Goal: Use online tool/utility: Use online tool/utility

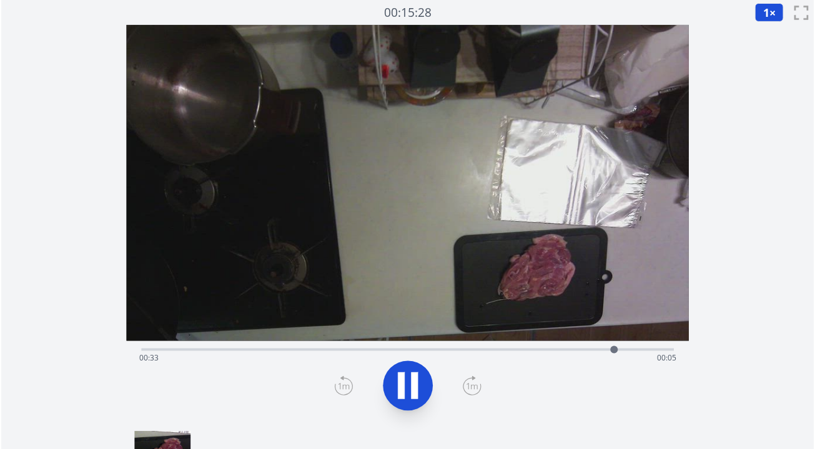
scroll to position [44, 0]
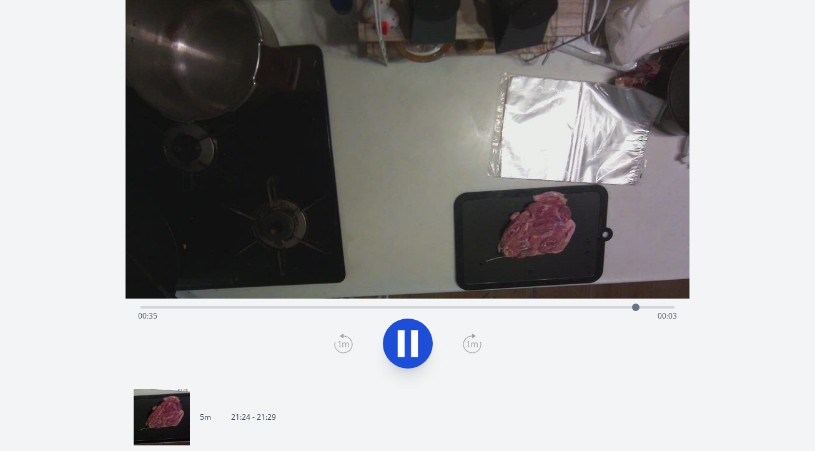
click at [253, 305] on div "Time elapsed: 00:35 Time remaining: 00:03" at bounding box center [407, 305] width 534 height 15
click at [174, 305] on div "Time elapsed: 00:08 Time remaining: 00:29" at bounding box center [407, 305] width 534 height 15
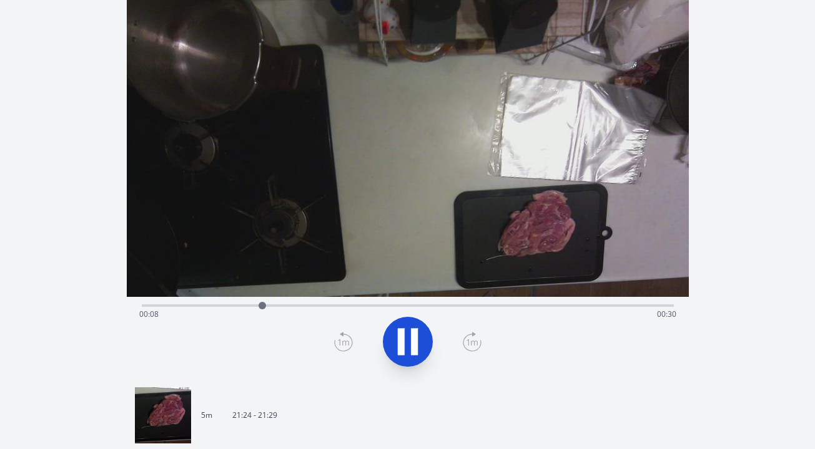
click at [537, 307] on div "Time elapsed: 00:08 Time remaining: 00:30" at bounding box center [407, 315] width 537 height 20
click at [517, 305] on div "Time elapsed: 00:30 Time remaining: 00:08" at bounding box center [407, 315] width 537 height 20
click at [403, 344] on icon at bounding box center [401, 342] width 7 height 27
click at [412, 345] on icon at bounding box center [408, 342] width 21 height 26
click at [412, 345] on icon at bounding box center [414, 342] width 7 height 27
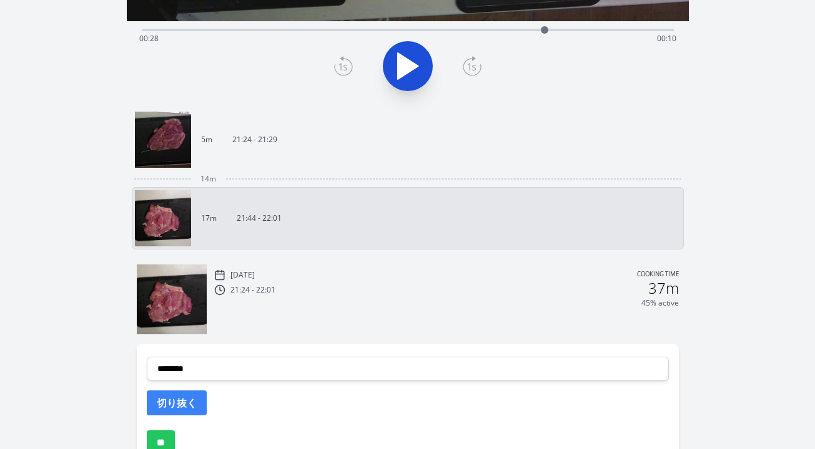
scroll to position [374, 0]
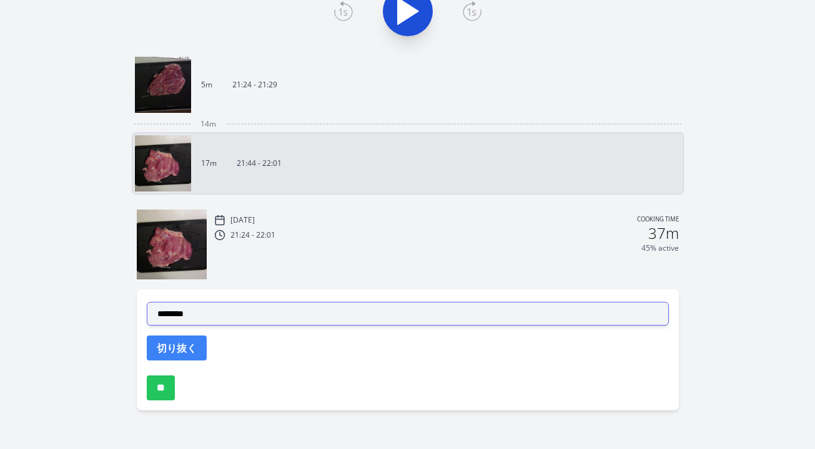
click at [315, 310] on select "**********" at bounding box center [408, 314] width 522 height 24
select select "**********"
click at [147, 302] on select "**********" at bounding box center [408, 314] width 522 height 24
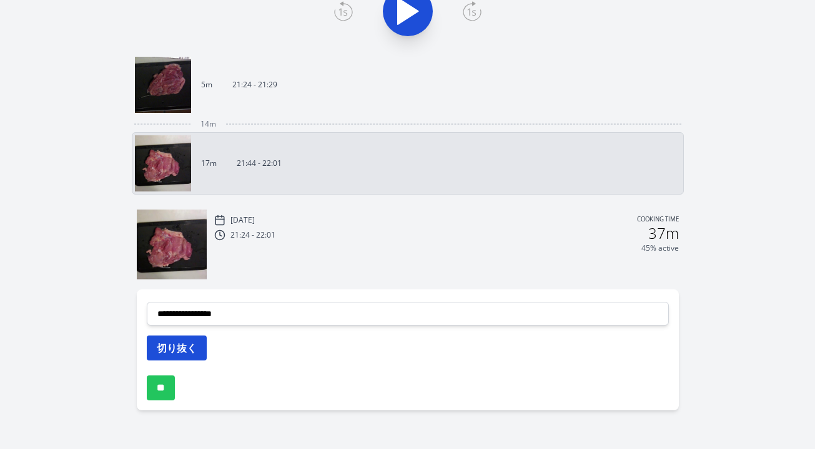
click at [174, 350] on button "切り抜く" at bounding box center [177, 348] width 60 height 25
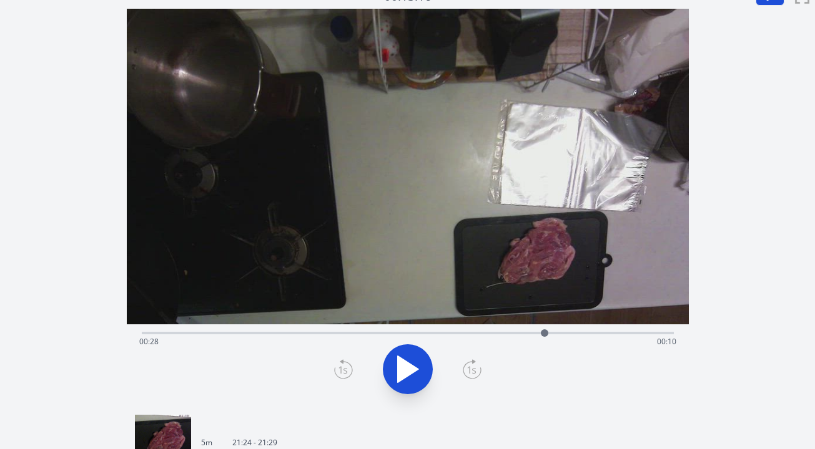
scroll to position [0, 0]
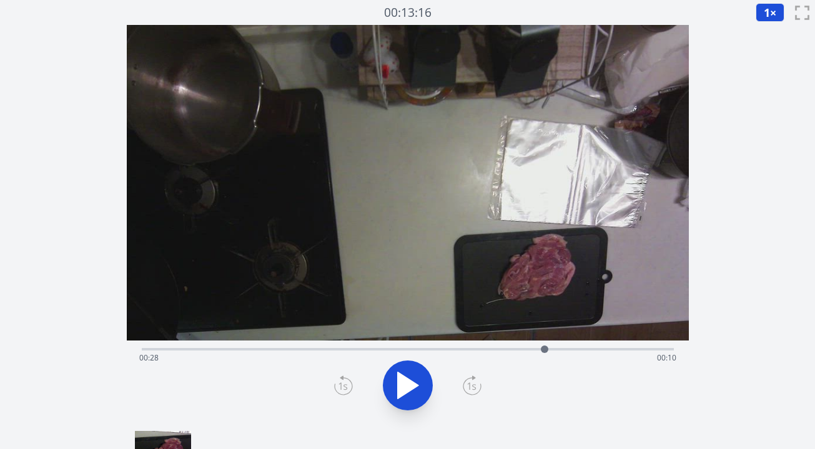
click at [454, 351] on div "Time elapsed: 00:28 Time remaining: 00:10" at bounding box center [407, 358] width 537 height 20
click at [418, 348] on div "Time elapsed: 00:22 Time remaining: 00:16" at bounding box center [407, 358] width 537 height 20
click at [394, 349] on div "Time elapsed: 00:19 Time remaining: 00:19" at bounding box center [407, 358] width 537 height 20
click at [403, 381] on icon at bounding box center [408, 386] width 21 height 26
click at [403, 381] on icon at bounding box center [401, 386] width 7 height 27
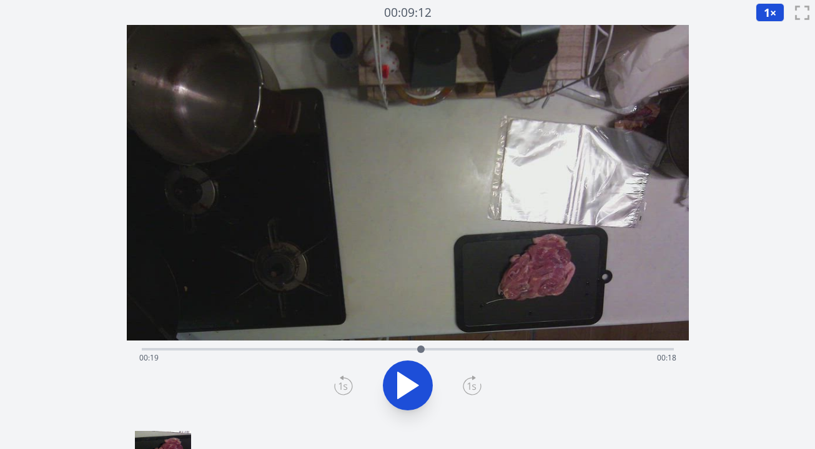
click at [350, 379] on icon at bounding box center [343, 386] width 19 height 20
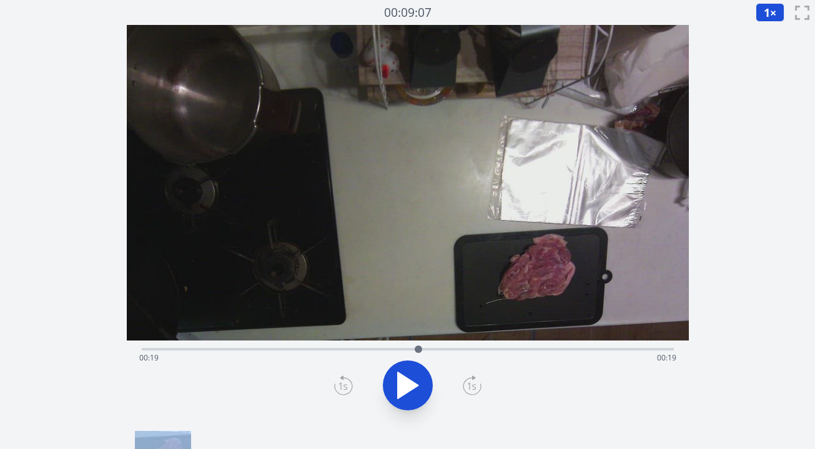
click at [350, 379] on icon at bounding box center [343, 386] width 19 height 20
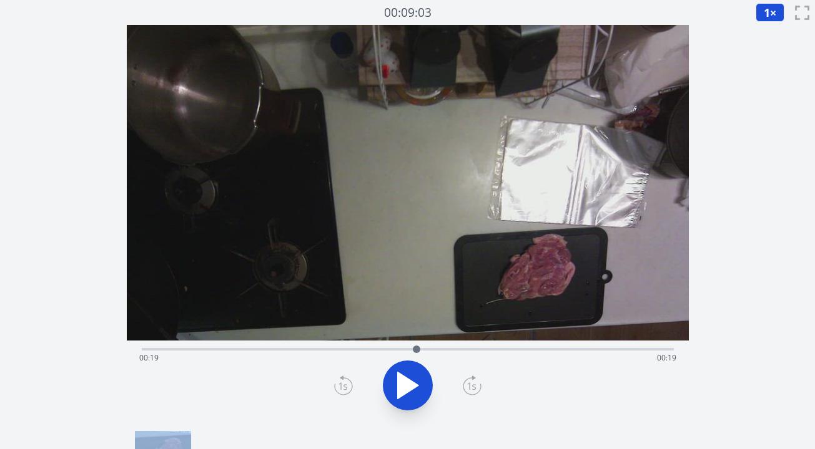
click at [350, 379] on icon at bounding box center [343, 386] width 19 height 20
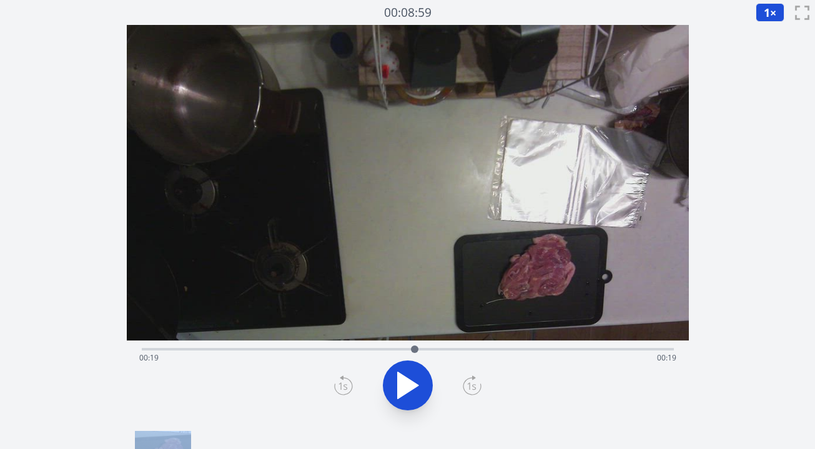
click at [350, 379] on icon at bounding box center [343, 386] width 19 height 20
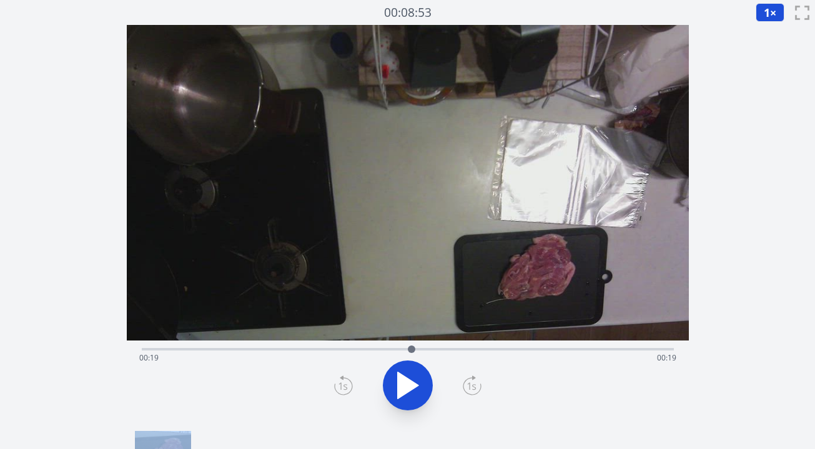
click at [350, 379] on icon at bounding box center [343, 386] width 19 height 20
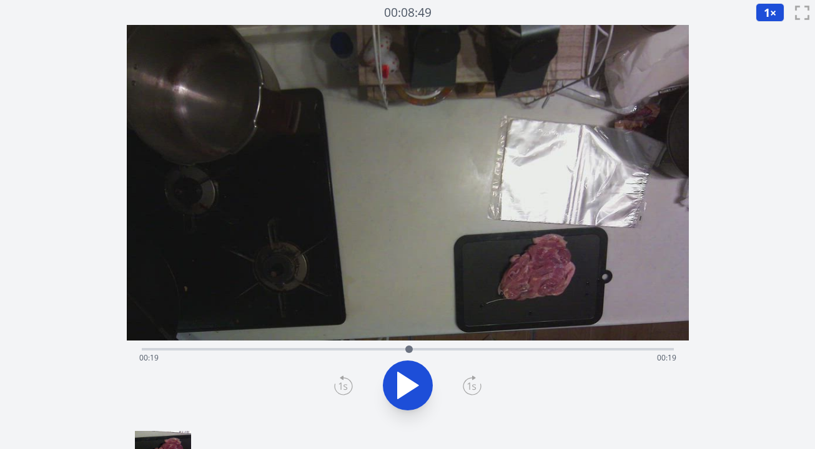
click at [350, 379] on icon at bounding box center [343, 386] width 19 height 20
click at [348, 384] on icon at bounding box center [343, 386] width 19 height 20
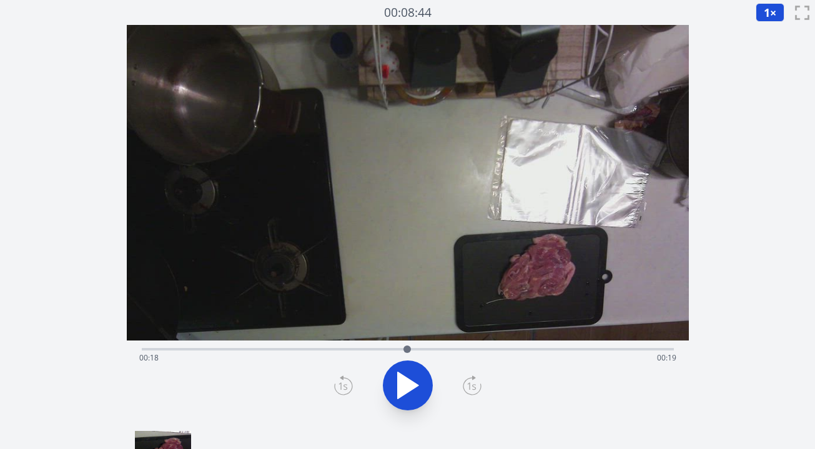
click at [348, 384] on icon at bounding box center [343, 386] width 19 height 20
click at [477, 386] on icon at bounding box center [472, 386] width 19 height 20
click at [469, 388] on icon at bounding box center [472, 386] width 19 height 20
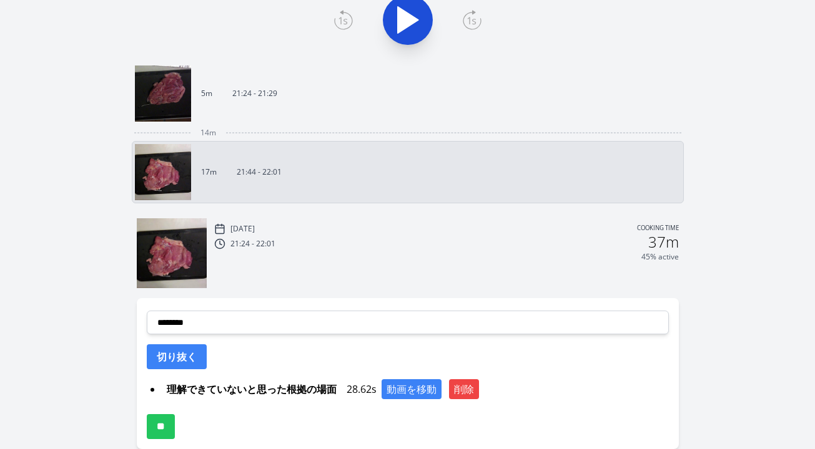
scroll to position [404, 0]
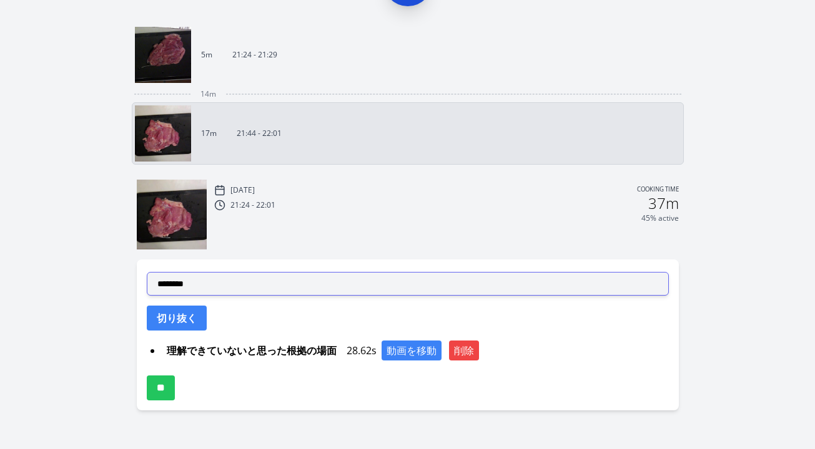
click at [300, 289] on select "**********" at bounding box center [408, 284] width 522 height 24
select select "**********"
click at [147, 272] on select "**********" at bounding box center [408, 284] width 522 height 24
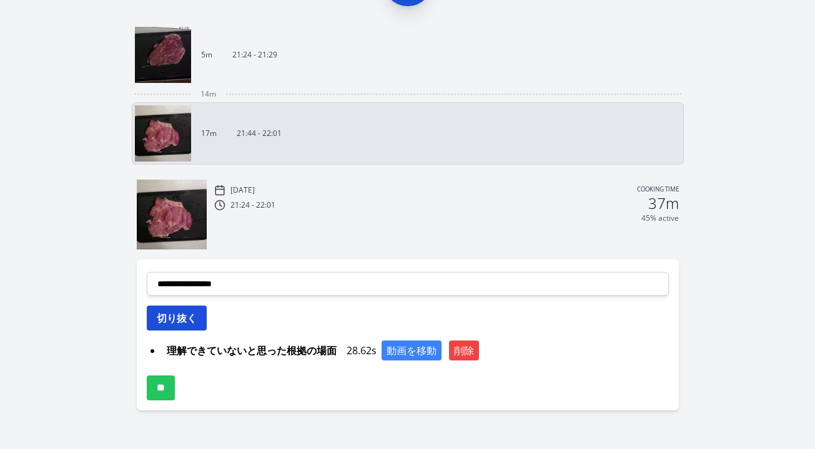
click at [193, 319] on button "切り抜く" at bounding box center [177, 318] width 60 height 25
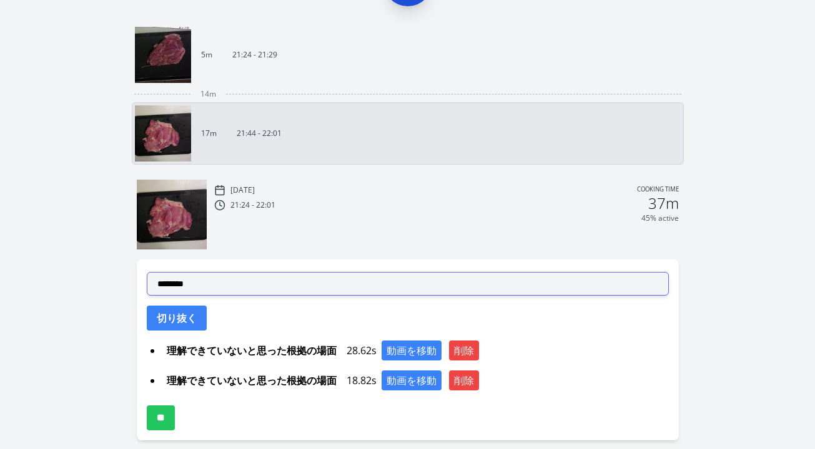
click at [313, 293] on select "**********" at bounding box center [408, 284] width 522 height 24
select select "**********"
click at [147, 272] on select "**********" at bounding box center [408, 284] width 522 height 24
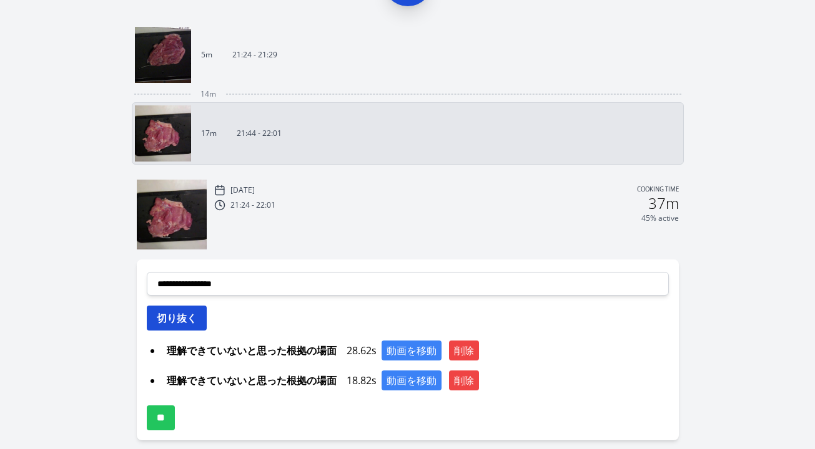
click at [188, 326] on button "切り抜く" at bounding box center [177, 318] width 60 height 25
select select
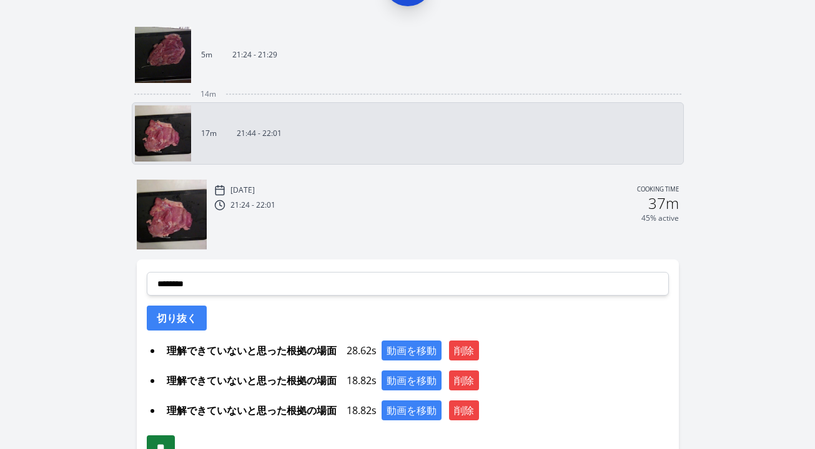
click at [175, 440] on input "**" at bounding box center [161, 448] width 28 height 25
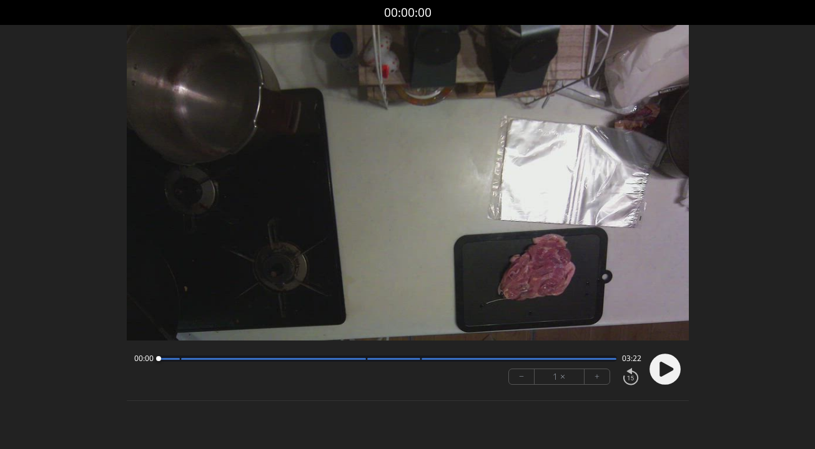
click at [668, 365] on circle at bounding box center [664, 369] width 31 height 31
click at [668, 369] on icon at bounding box center [666, 369] width 14 height 15
click at [603, 380] on button "+" at bounding box center [596, 377] width 25 height 15
click at [662, 371] on icon at bounding box center [666, 369] width 14 height 15
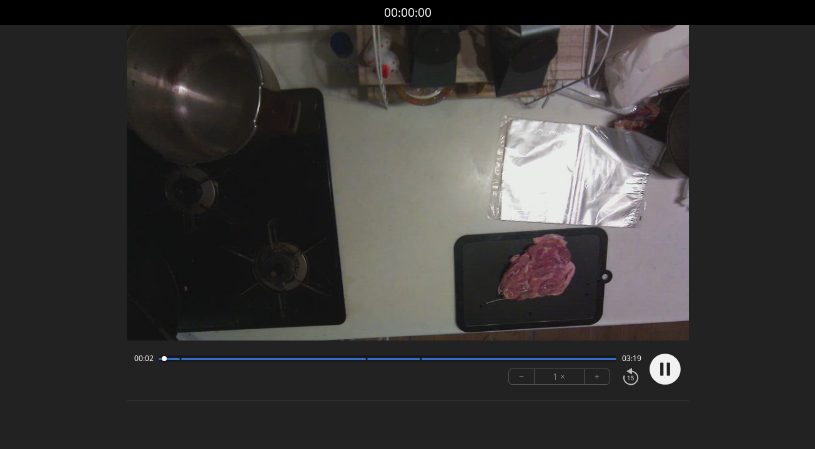
click at [597, 383] on button "+" at bounding box center [596, 377] width 25 height 15
click at [771, 267] on div "Discard Recording? You will not be able to recover this once discarded. Cancel …" at bounding box center [407, 215] width 815 height 430
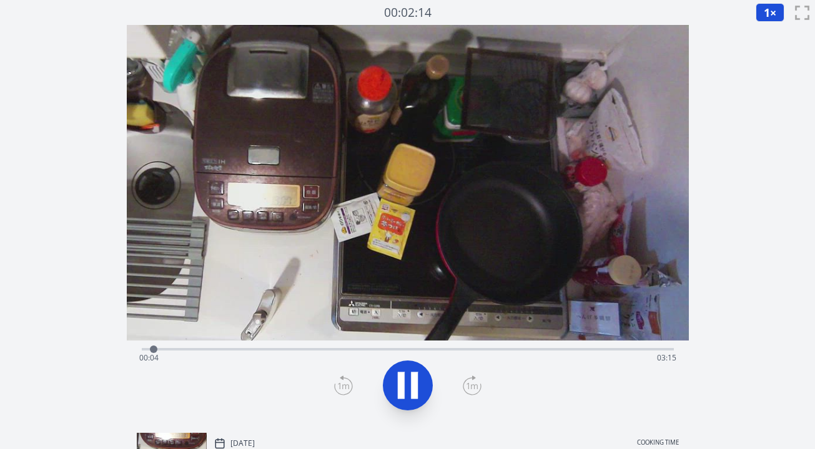
click at [466, 400] on div at bounding box center [407, 386] width 547 height 60
click at [472, 390] on icon at bounding box center [472, 386] width 19 height 20
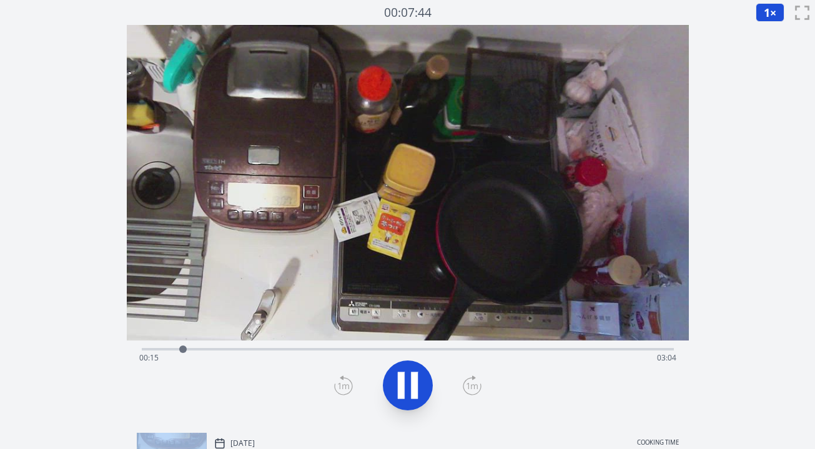
click at [472, 390] on icon at bounding box center [472, 386] width 19 height 20
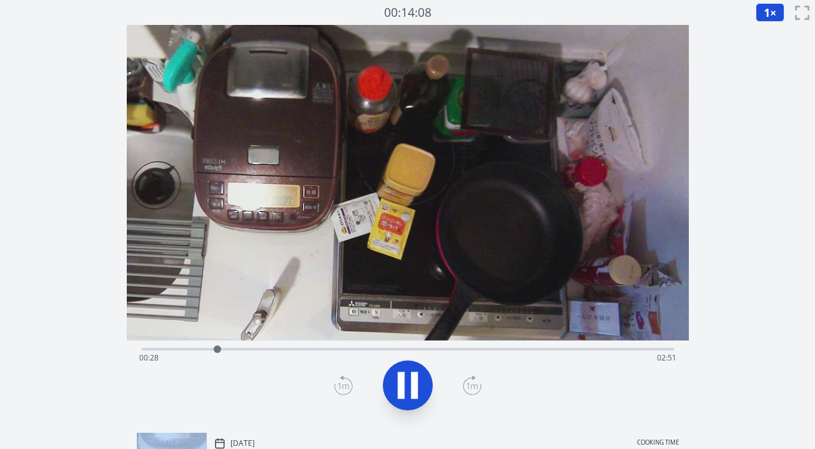
click at [472, 390] on icon at bounding box center [472, 386] width 19 height 20
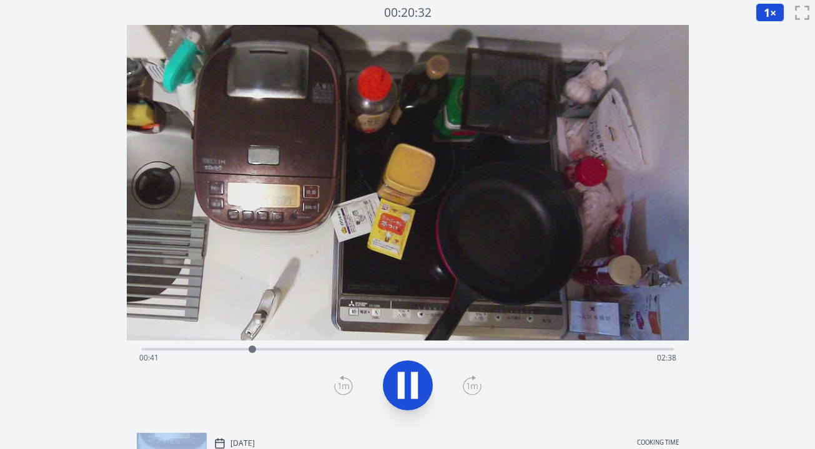
click at [472, 390] on icon at bounding box center [472, 386] width 19 height 20
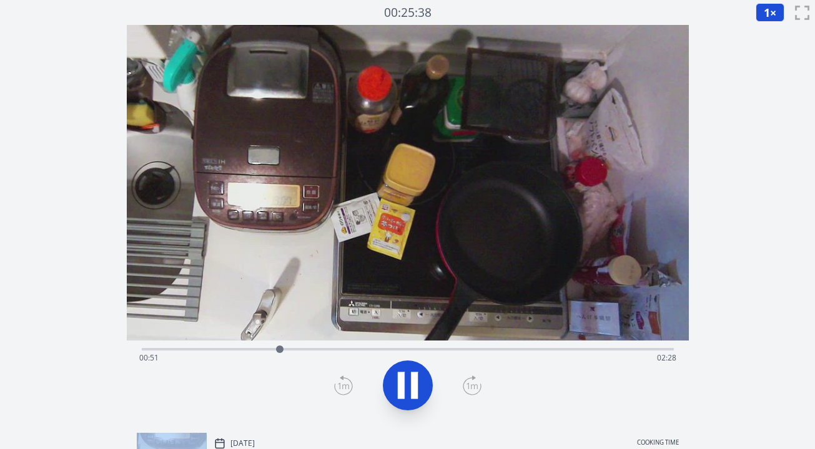
click at [472, 390] on icon at bounding box center [472, 386] width 19 height 20
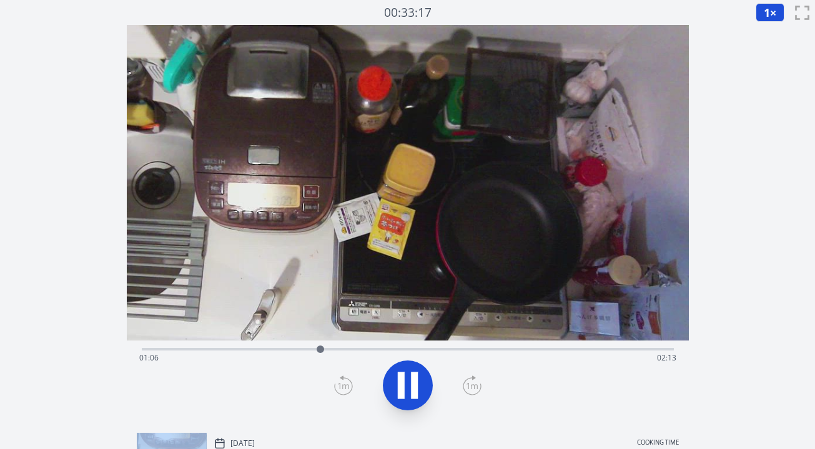
click at [472, 390] on icon at bounding box center [472, 386] width 19 height 20
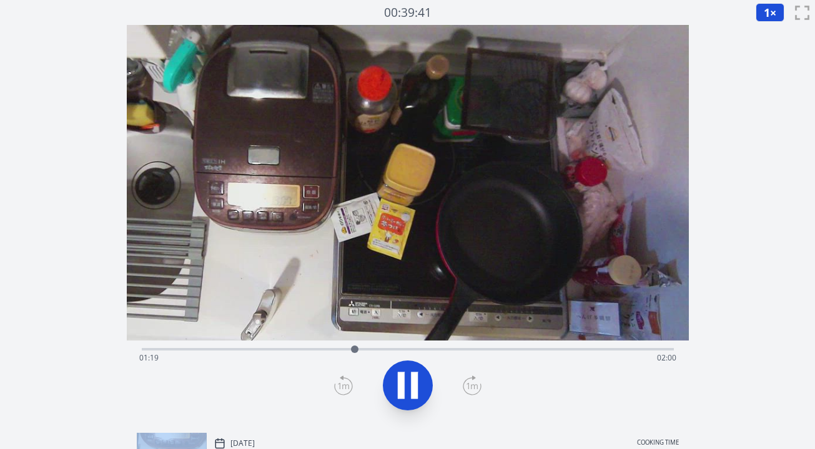
click at [472, 390] on icon at bounding box center [472, 386] width 19 height 20
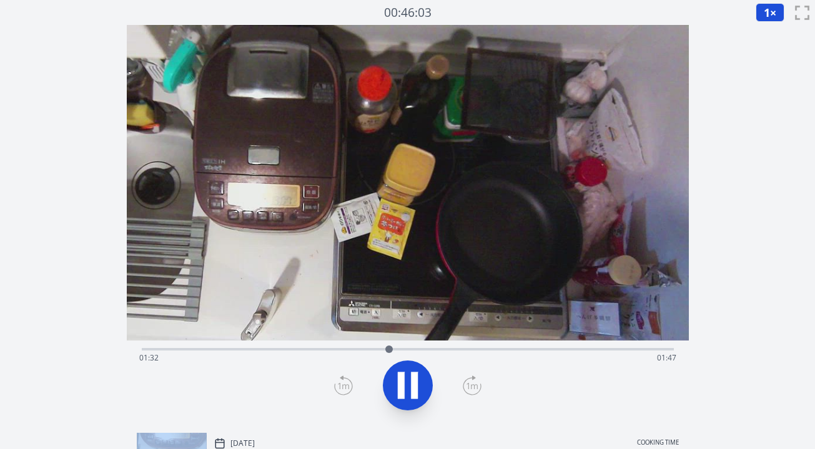
click at [472, 390] on icon at bounding box center [472, 386] width 19 height 20
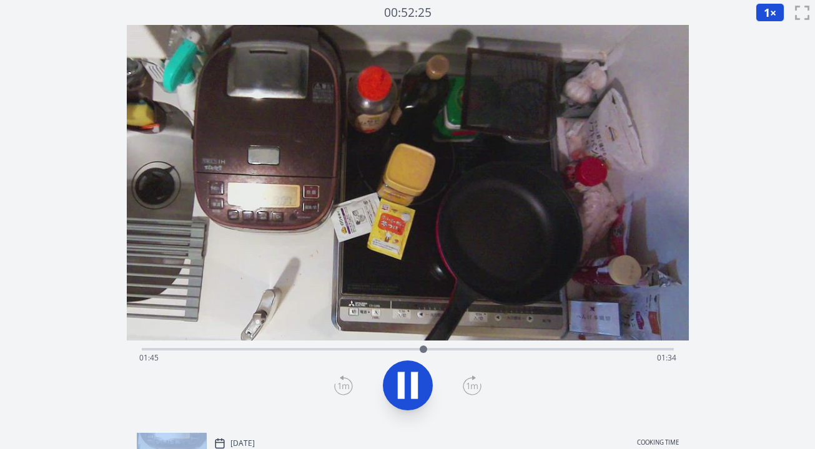
click at [472, 390] on icon at bounding box center [472, 386] width 19 height 20
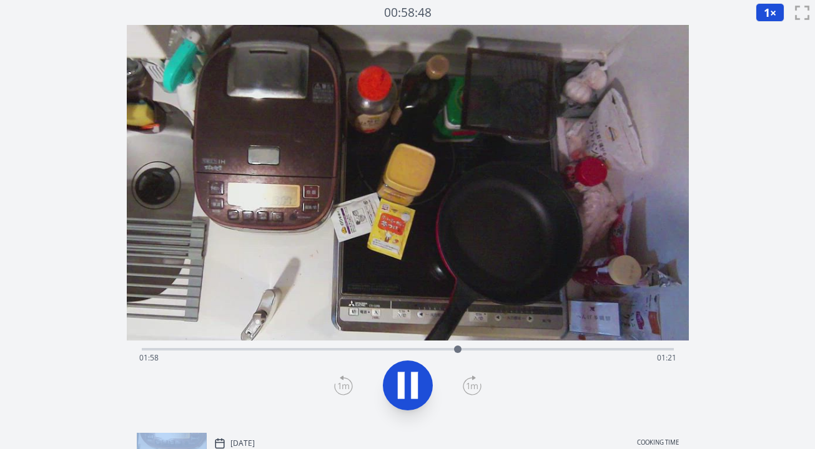
click at [472, 390] on icon at bounding box center [472, 386] width 19 height 20
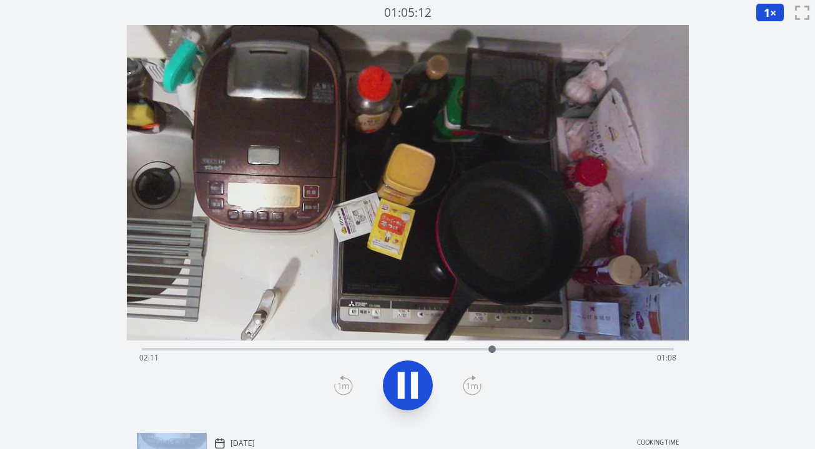
click at [472, 390] on icon at bounding box center [472, 386] width 19 height 20
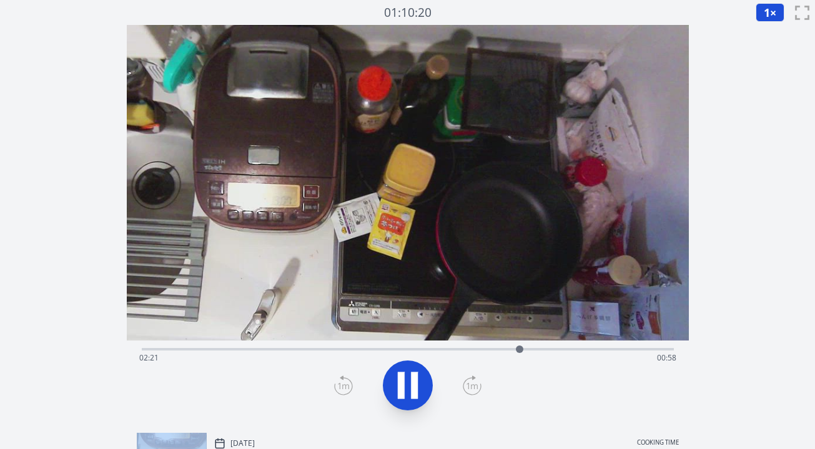
click at [472, 390] on icon at bounding box center [472, 386] width 19 height 20
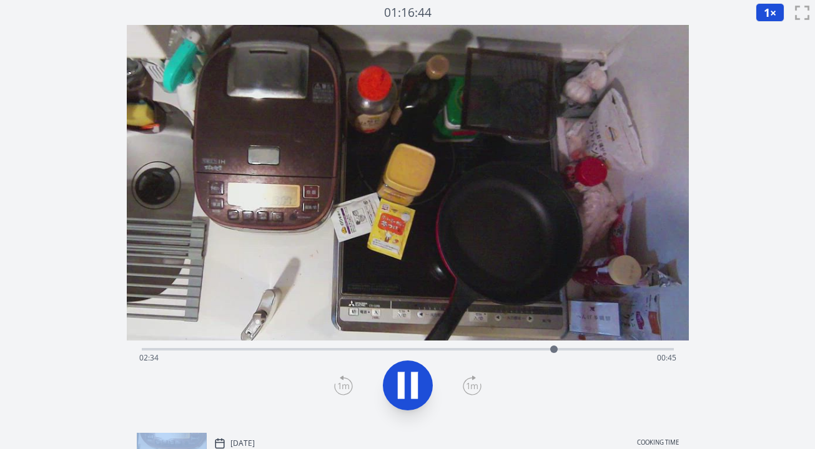
click at [472, 390] on icon at bounding box center [472, 386] width 19 height 20
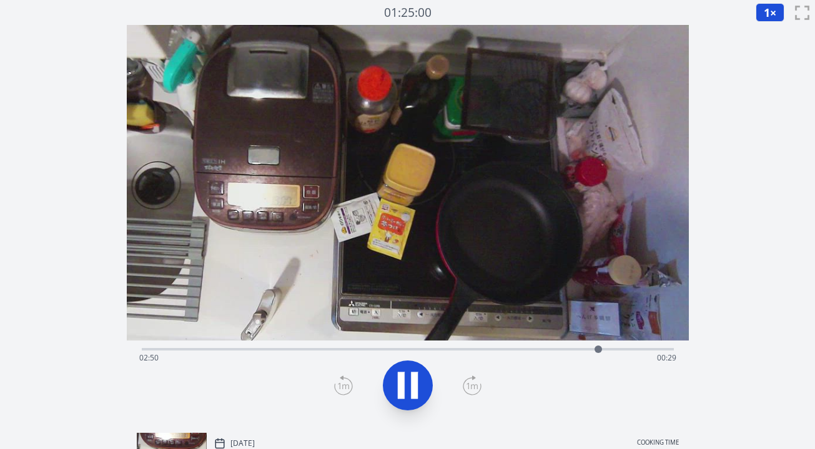
click at [472, 390] on icon at bounding box center [472, 386] width 19 height 20
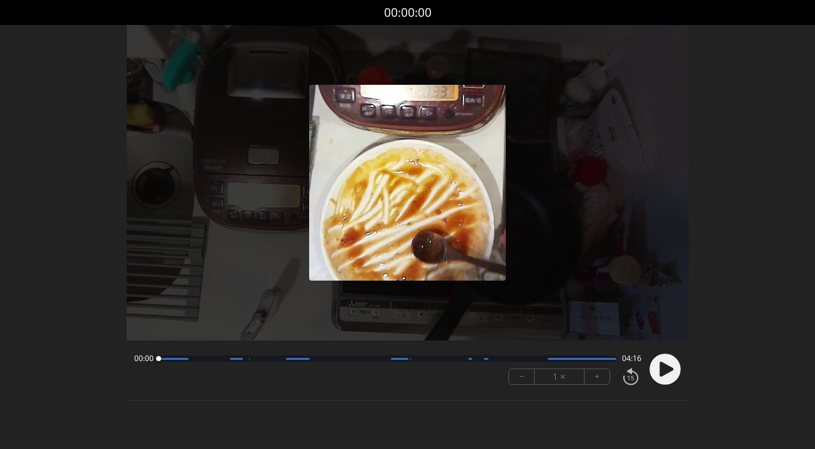
click at [658, 363] on circle at bounding box center [664, 369] width 31 height 31
click at [595, 382] on button "+" at bounding box center [596, 377] width 25 height 15
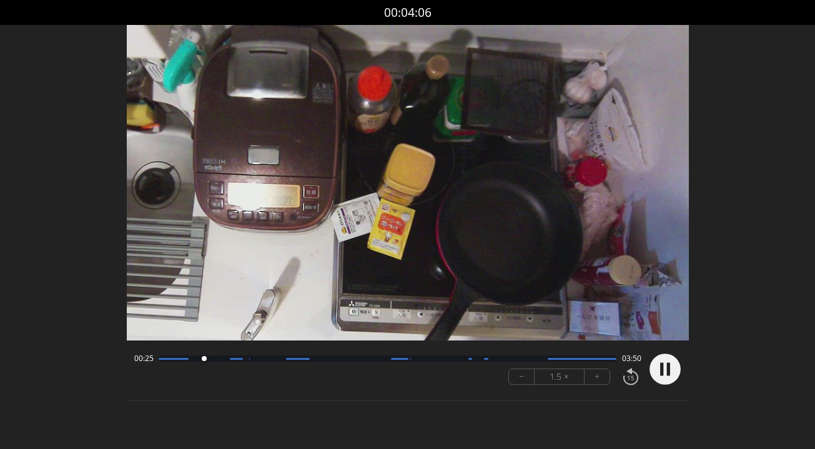
click at [595, 382] on button "+" at bounding box center [596, 377] width 25 height 15
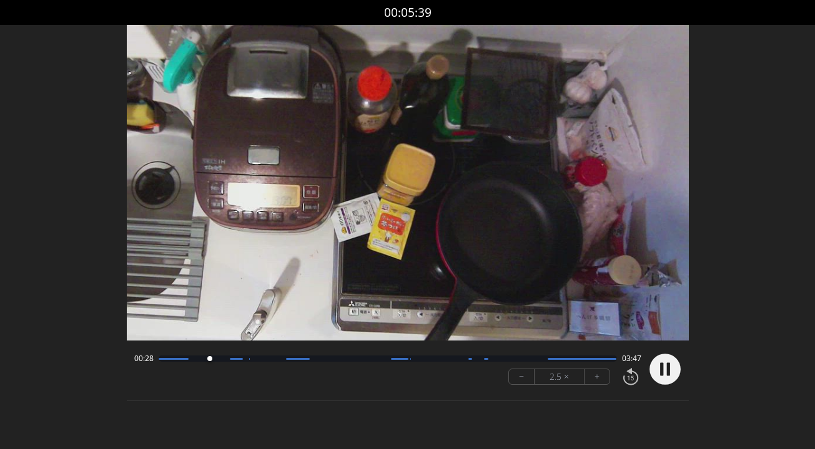
click at [595, 382] on button "+" at bounding box center [596, 377] width 25 height 15
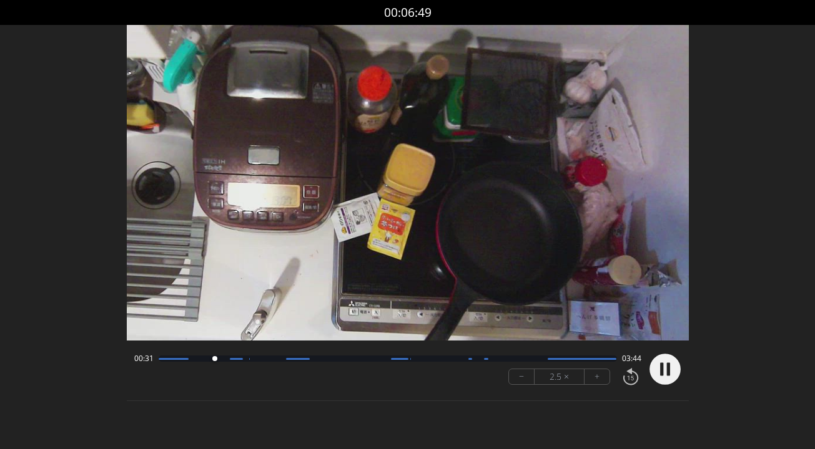
click at [595, 382] on button "+" at bounding box center [596, 377] width 25 height 15
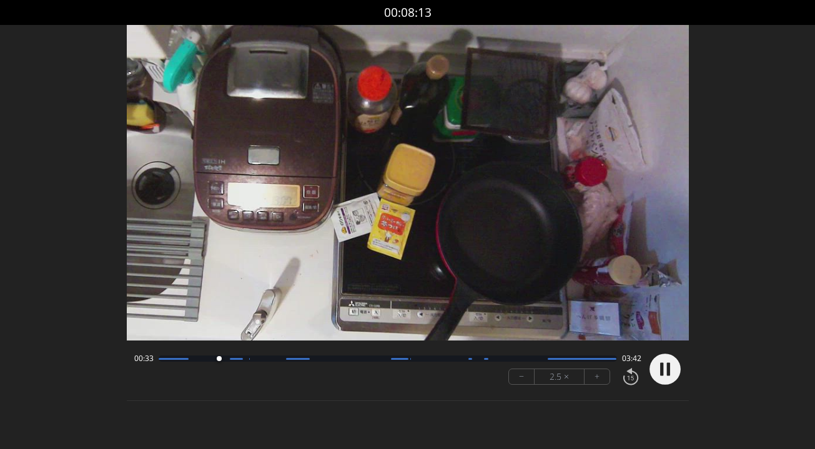
click at [595, 382] on button "+" at bounding box center [596, 377] width 25 height 15
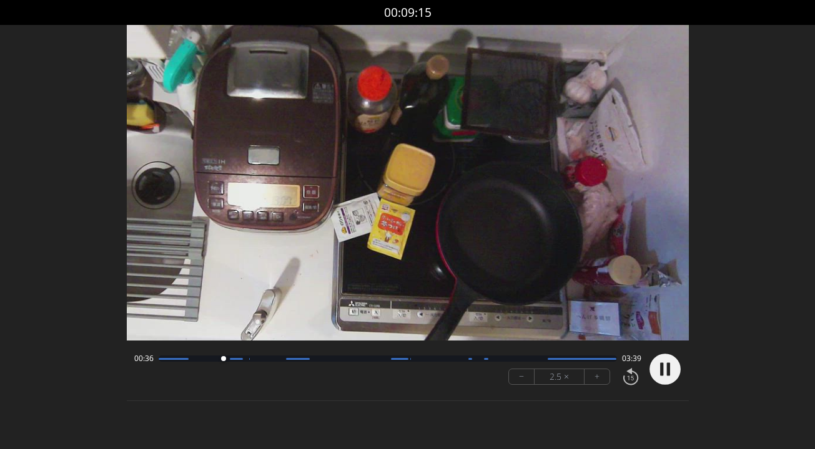
click at [595, 382] on button "+" at bounding box center [596, 377] width 25 height 15
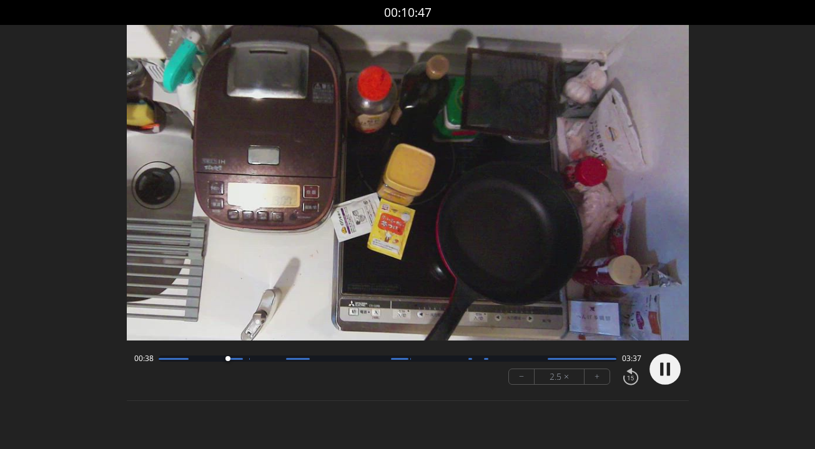
click at [595, 382] on button "+" at bounding box center [596, 377] width 25 height 15
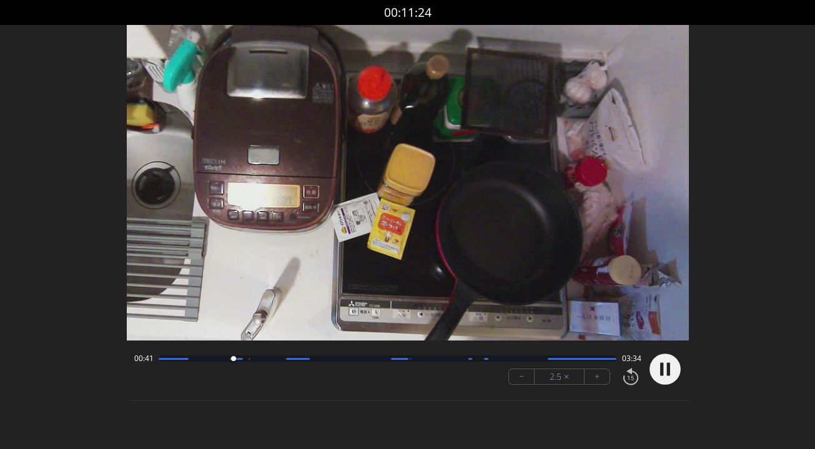
click at [595, 382] on button "+" at bounding box center [596, 377] width 25 height 15
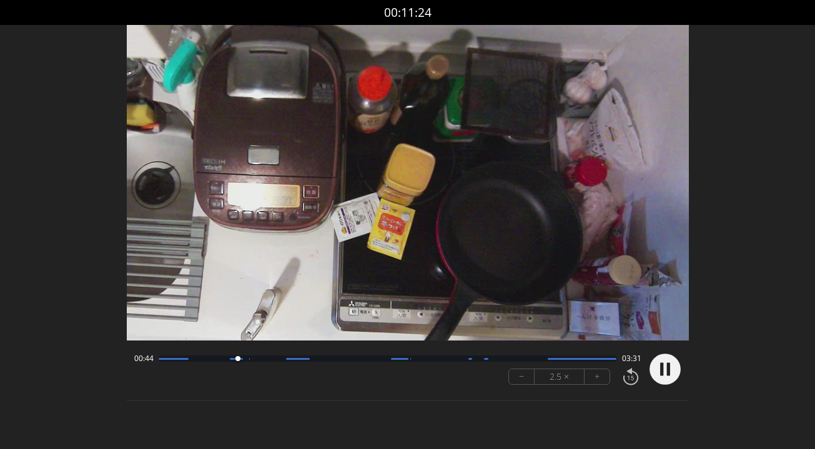
click at [595, 382] on button "+" at bounding box center [596, 377] width 25 height 15
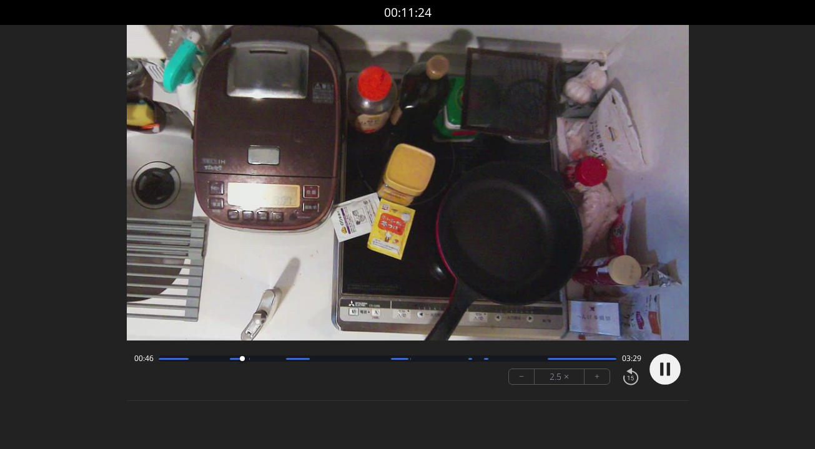
click at [595, 382] on button "+" at bounding box center [596, 377] width 25 height 15
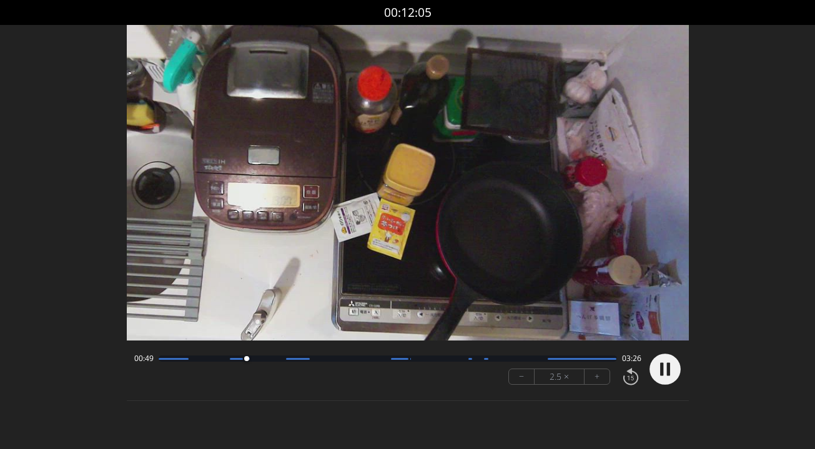
click at [595, 382] on button "+" at bounding box center [596, 377] width 25 height 15
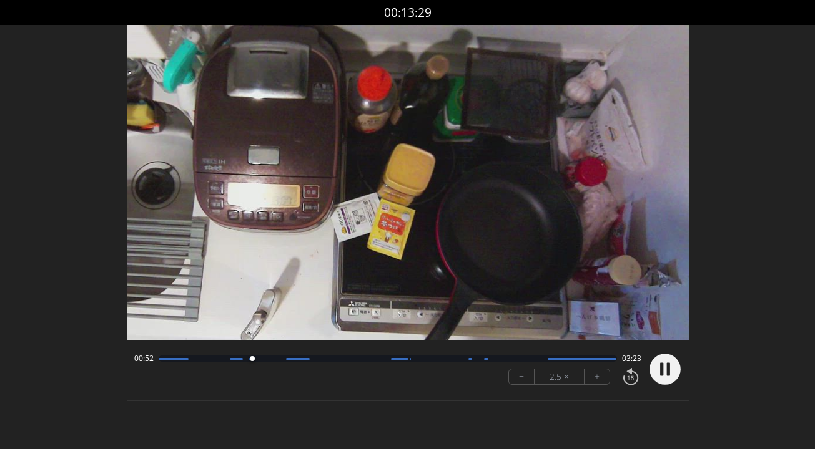
click at [595, 382] on button "+" at bounding box center [596, 377] width 25 height 15
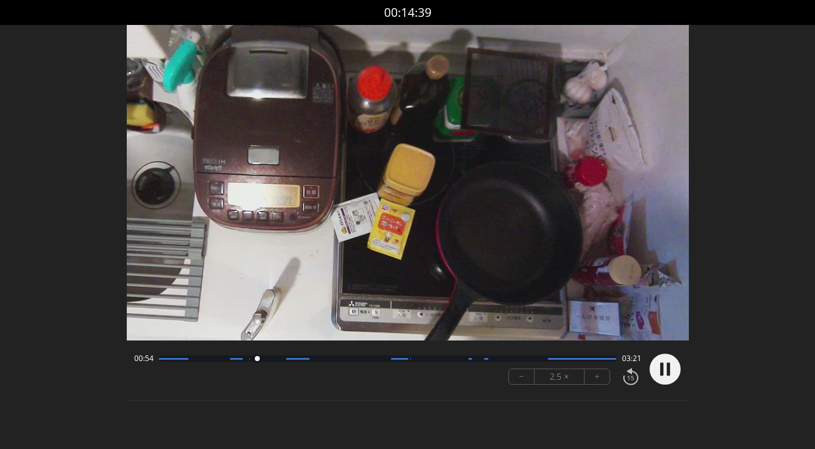
click at [595, 382] on button "+" at bounding box center [596, 377] width 25 height 15
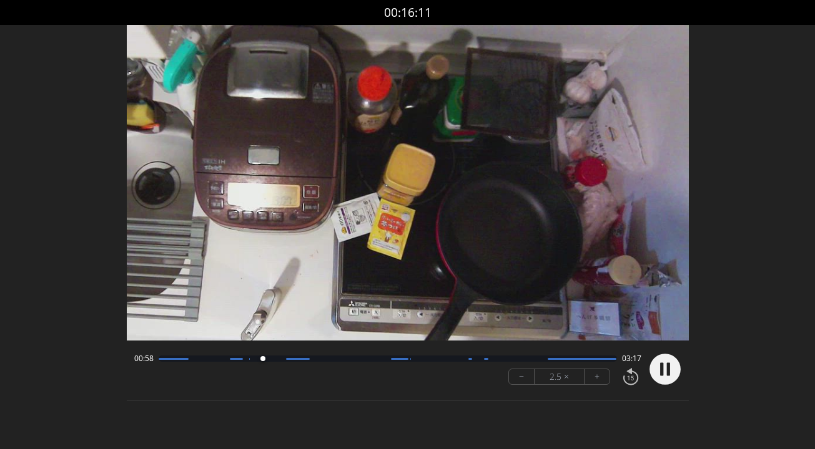
click at [595, 382] on button "+" at bounding box center [596, 377] width 25 height 15
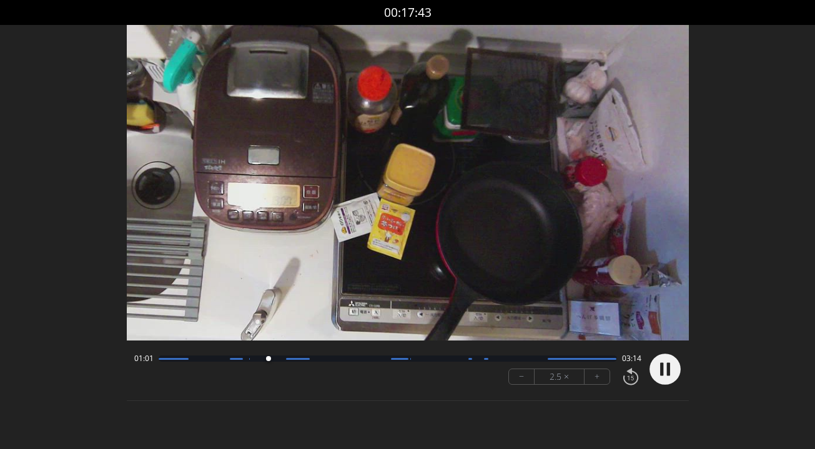
click at [595, 382] on button "+" at bounding box center [596, 377] width 25 height 15
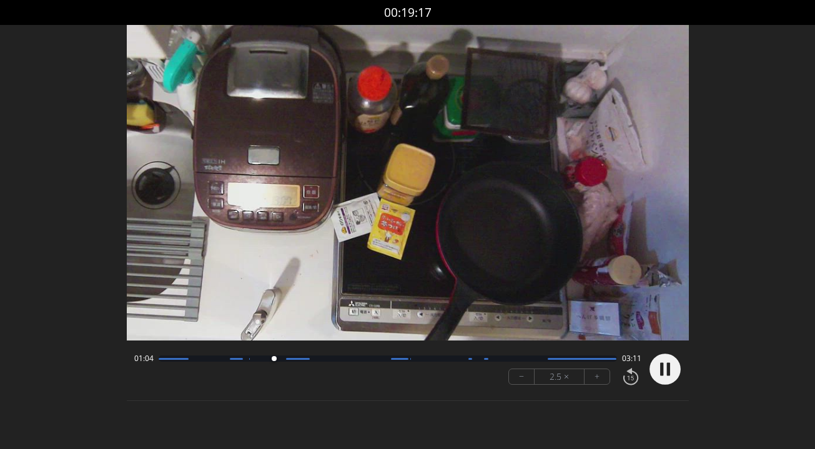
click at [595, 382] on button "+" at bounding box center [596, 377] width 25 height 15
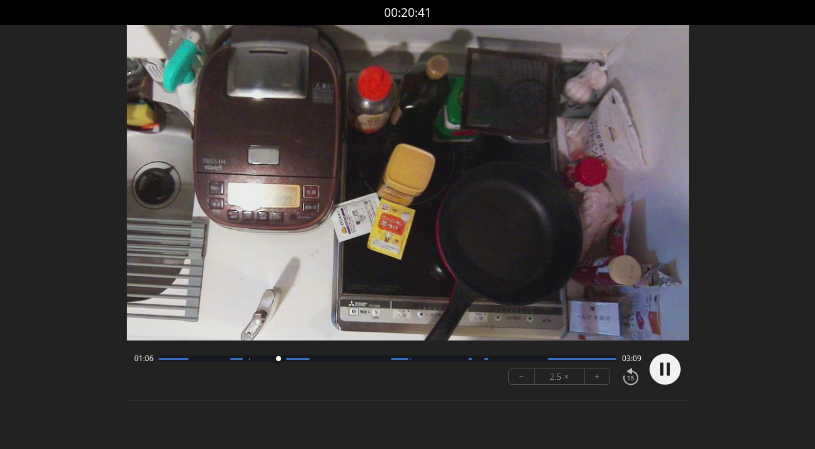
click at [595, 382] on button "+" at bounding box center [596, 377] width 25 height 15
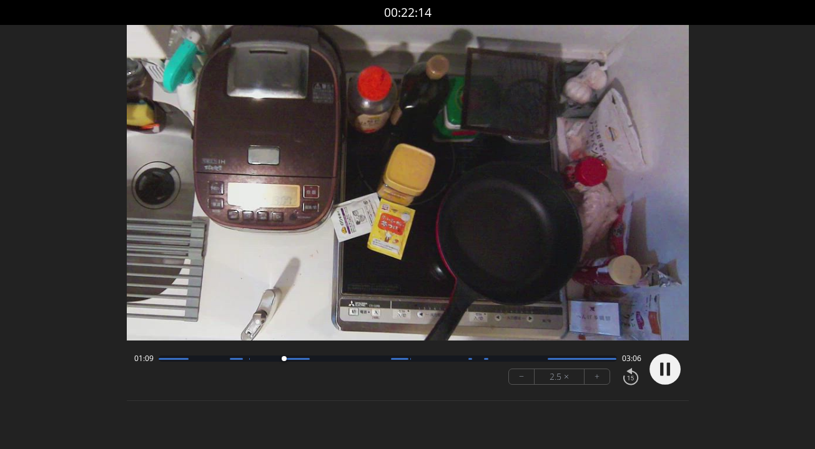
click at [595, 382] on button "+" at bounding box center [596, 377] width 25 height 15
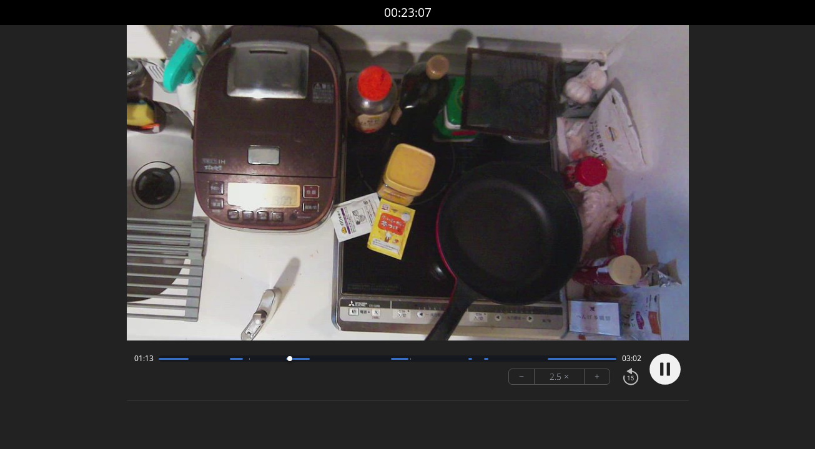
click at [595, 382] on button "+" at bounding box center [596, 377] width 25 height 15
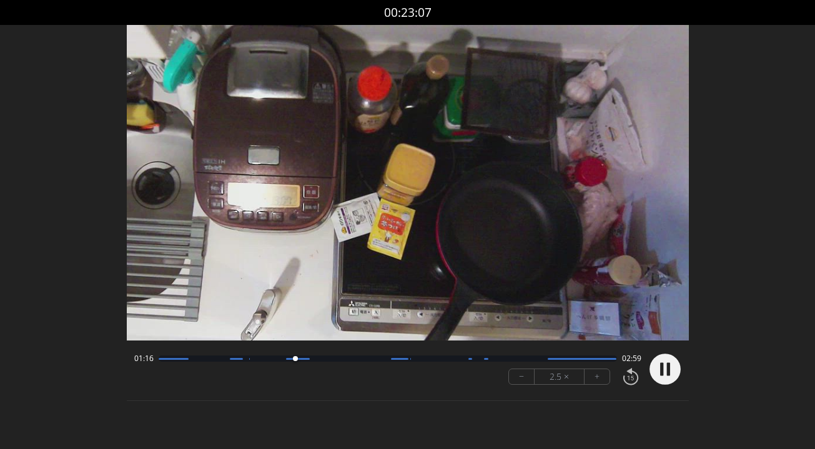
click at [595, 382] on button "+" at bounding box center [596, 377] width 25 height 15
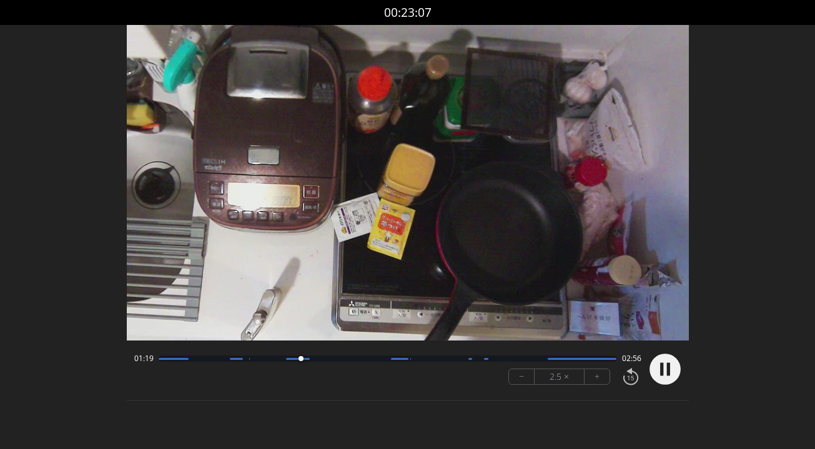
click at [595, 382] on button "+" at bounding box center [596, 377] width 25 height 15
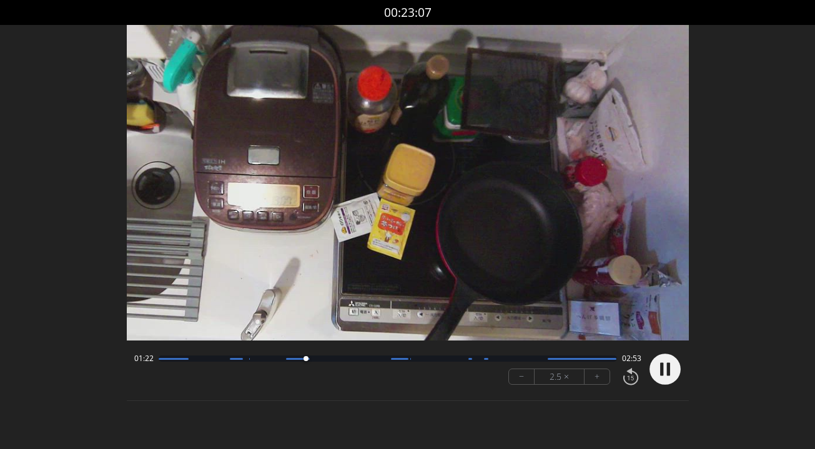
click at [595, 382] on button "+" at bounding box center [596, 377] width 25 height 15
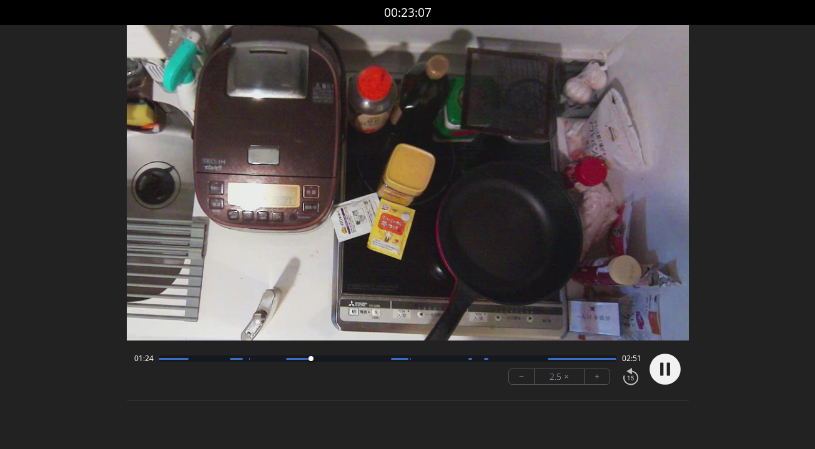
click at [595, 382] on button "+" at bounding box center [596, 377] width 25 height 15
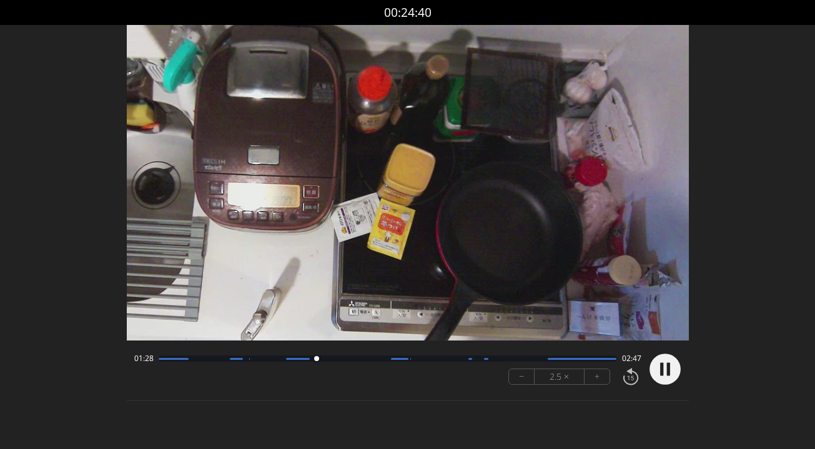
click at [595, 382] on button "+" at bounding box center [596, 377] width 25 height 15
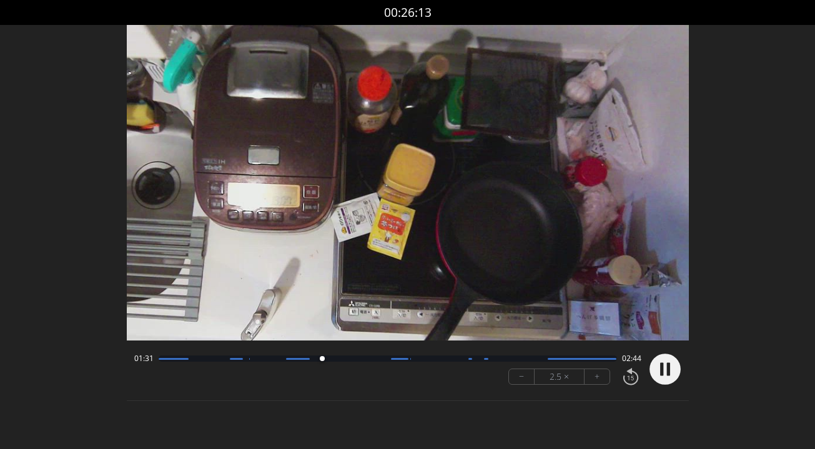
click at [595, 382] on button "+" at bounding box center [596, 377] width 25 height 15
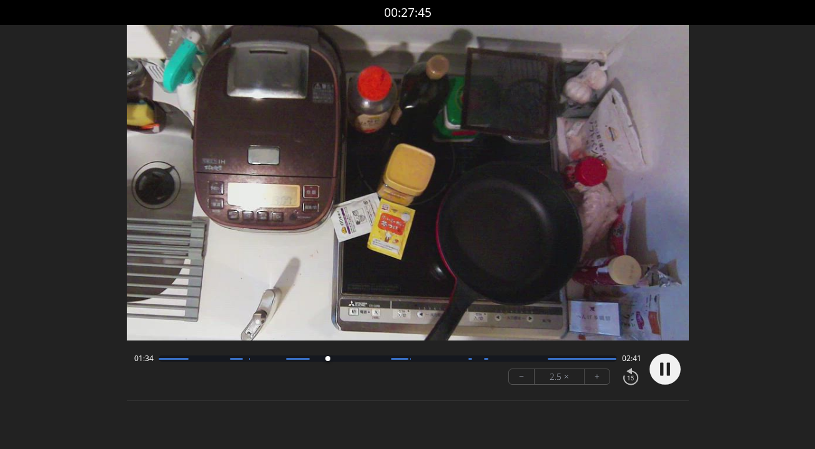
click at [595, 382] on button "+" at bounding box center [596, 377] width 25 height 15
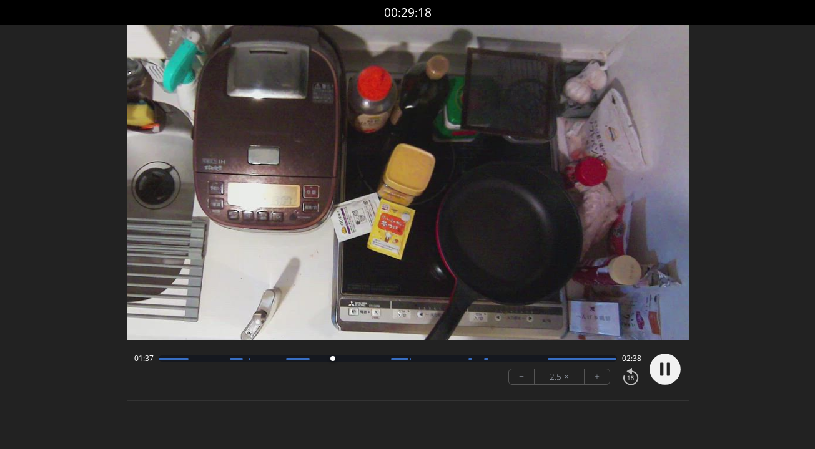
click at [595, 382] on button "+" at bounding box center [596, 377] width 25 height 15
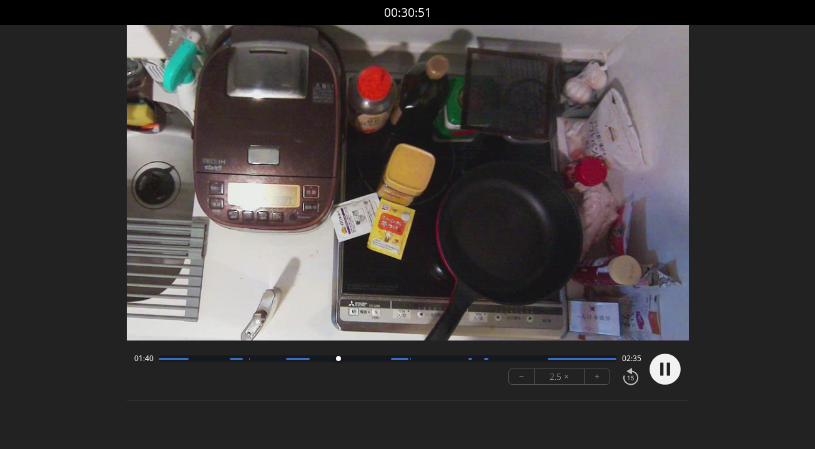
click at [595, 382] on button "+" at bounding box center [596, 377] width 25 height 15
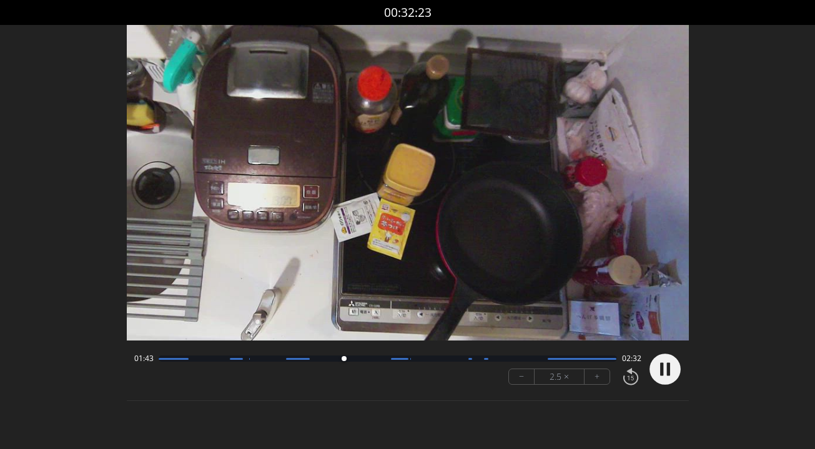
click at [595, 382] on button "+" at bounding box center [596, 377] width 25 height 15
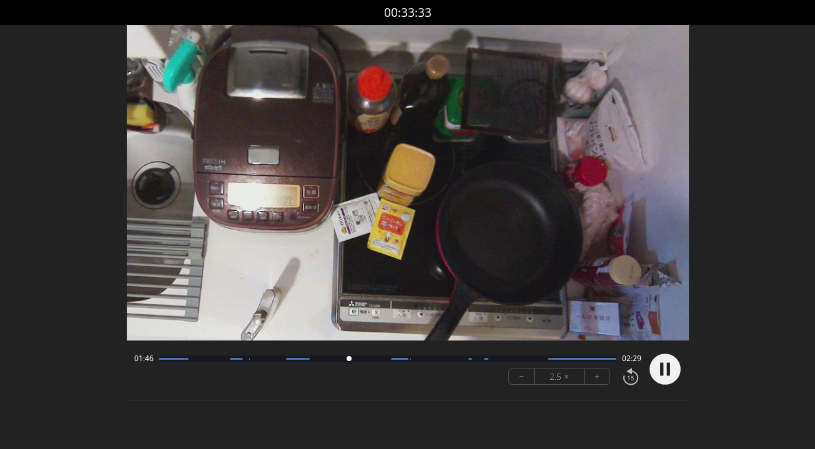
click at [595, 382] on button "+" at bounding box center [596, 377] width 25 height 15
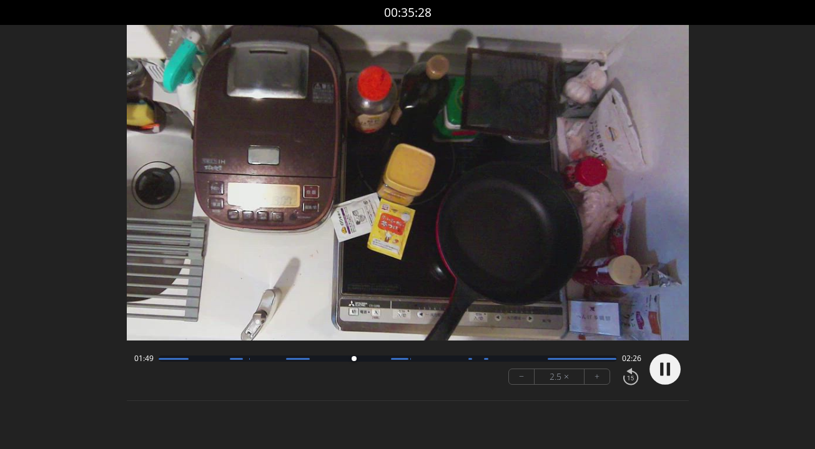
click at [595, 382] on button "+" at bounding box center [596, 377] width 25 height 15
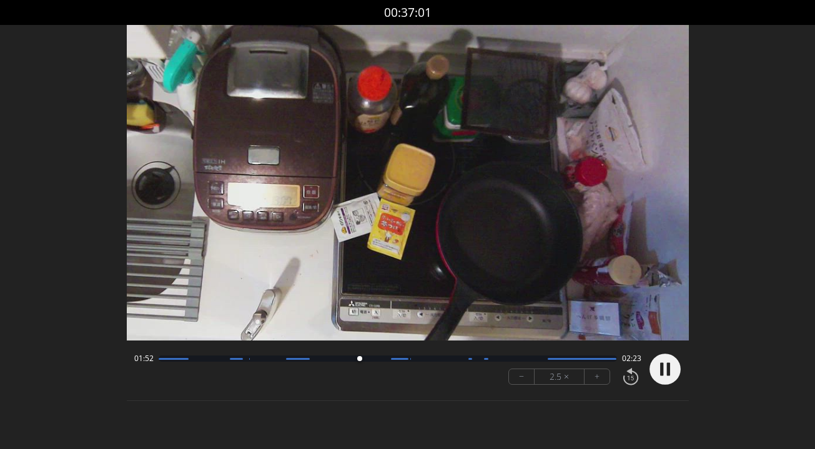
click at [595, 382] on button "+" at bounding box center [596, 377] width 25 height 15
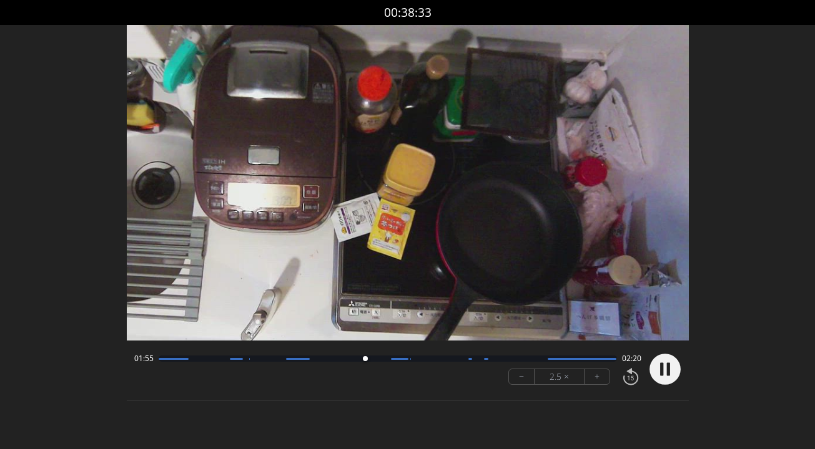
click at [595, 382] on button "+" at bounding box center [596, 377] width 25 height 15
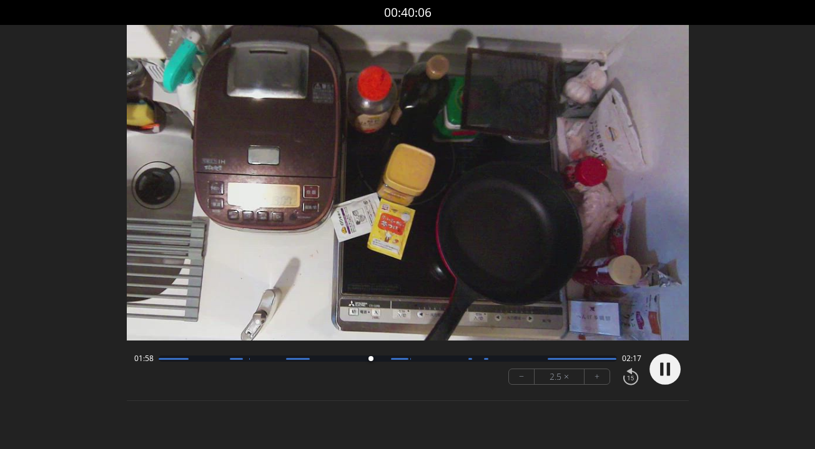
click at [595, 382] on button "+" at bounding box center [596, 377] width 25 height 15
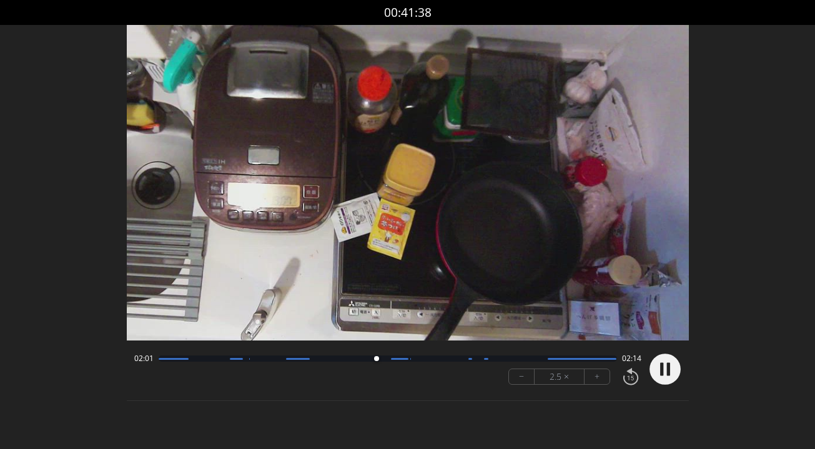
click at [595, 382] on button "+" at bounding box center [596, 377] width 25 height 15
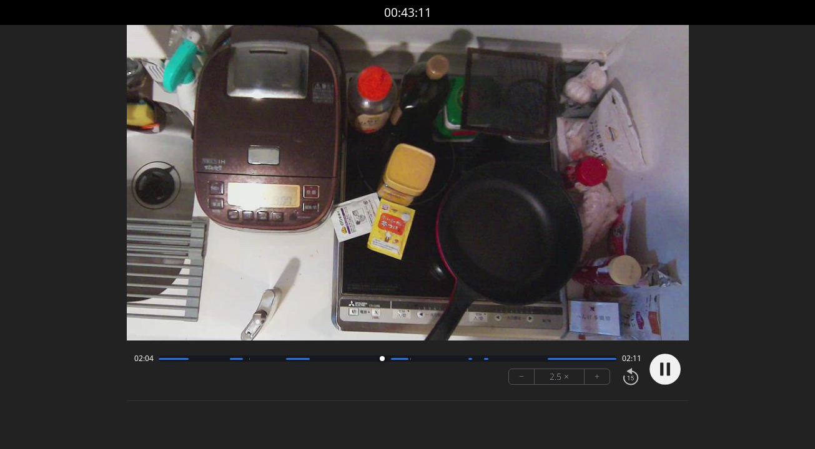
click at [595, 382] on button "+" at bounding box center [596, 377] width 25 height 15
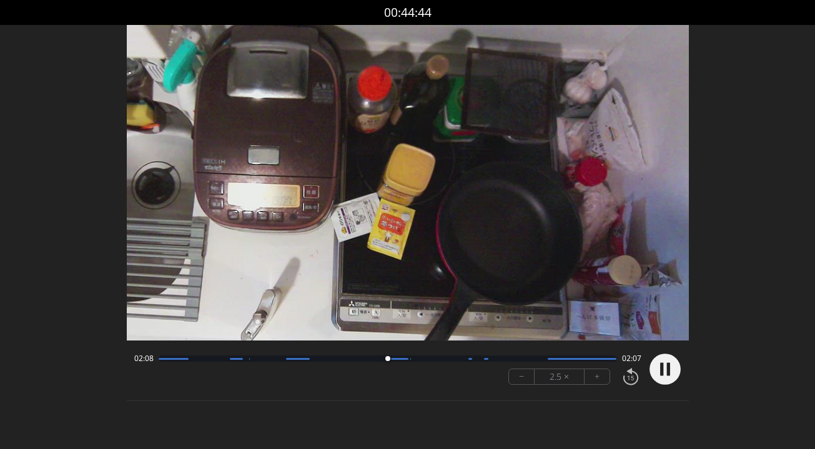
click at [595, 382] on button "+" at bounding box center [596, 377] width 25 height 15
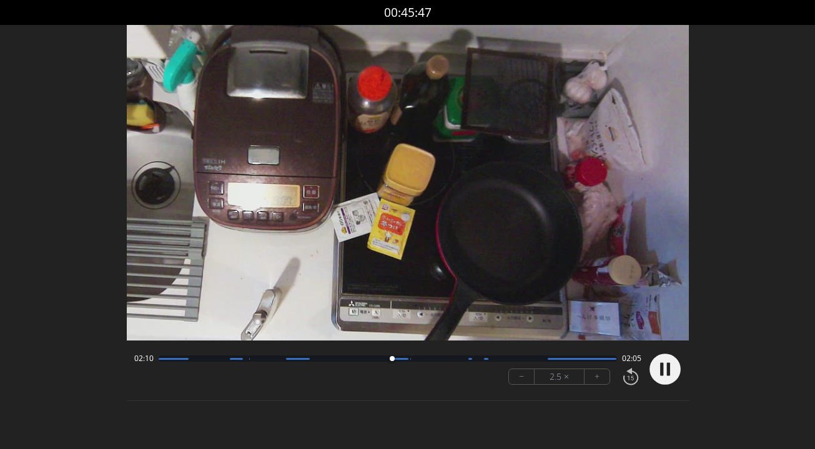
click at [595, 382] on button "+" at bounding box center [596, 377] width 25 height 15
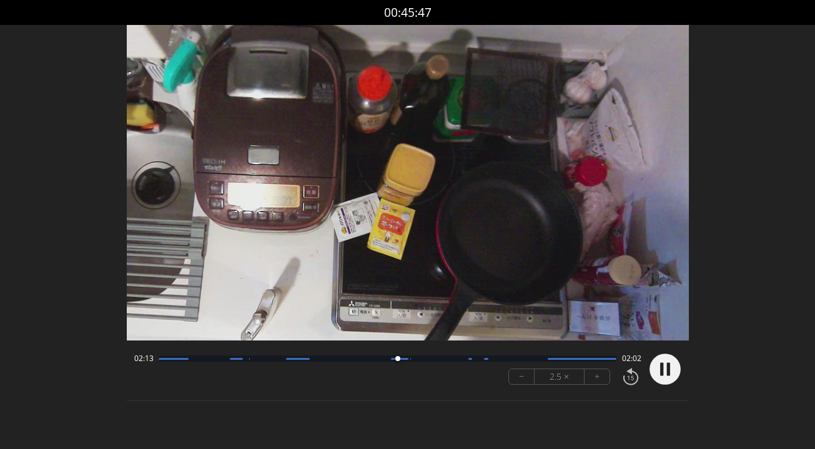
click at [595, 382] on button "+" at bounding box center [596, 377] width 25 height 15
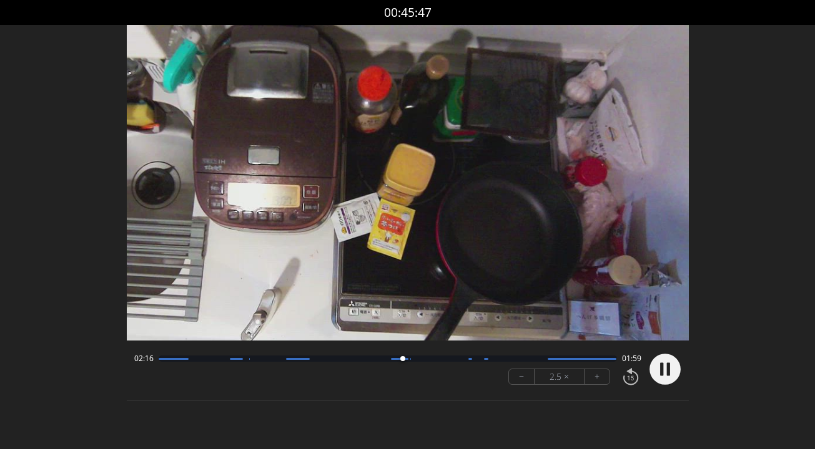
click at [595, 382] on button "+" at bounding box center [596, 377] width 25 height 15
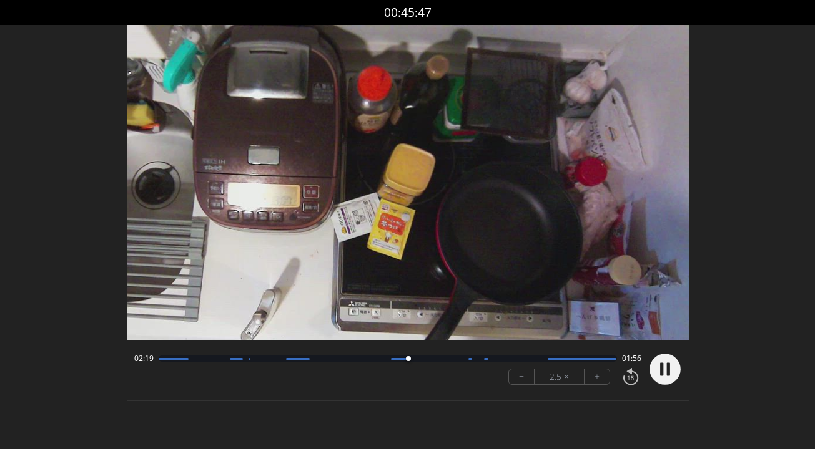
click at [595, 382] on button "+" at bounding box center [596, 377] width 25 height 15
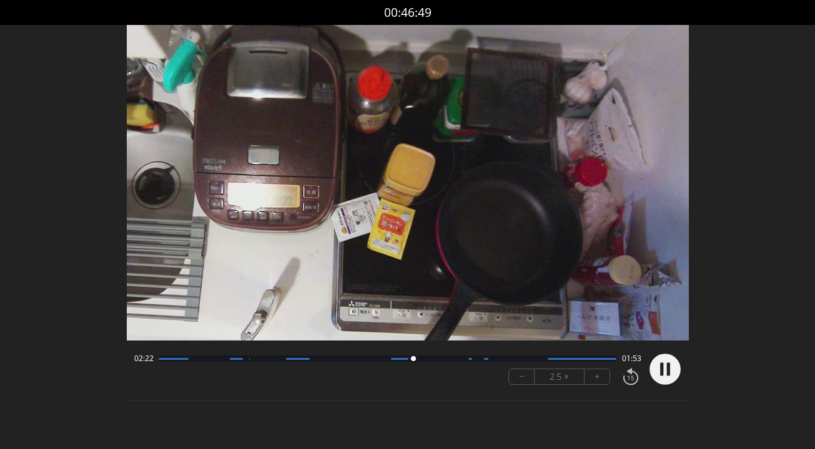
click at [595, 382] on button "+" at bounding box center [596, 377] width 25 height 15
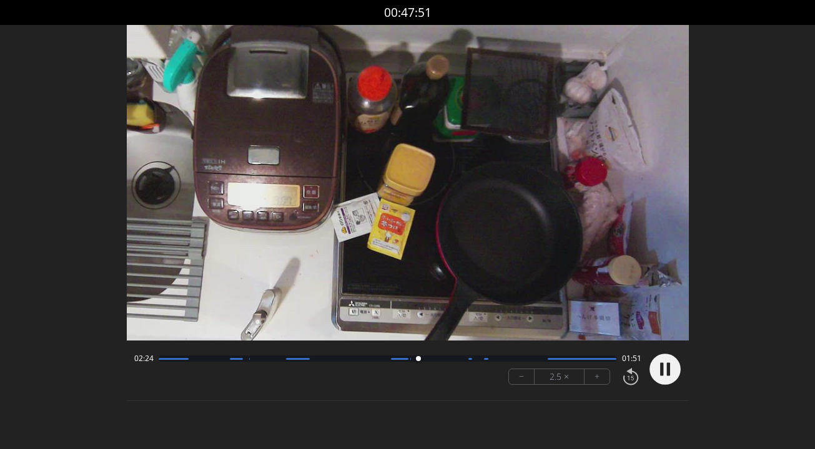
click at [595, 382] on button "+" at bounding box center [596, 377] width 25 height 15
click at [524, 382] on button "−" at bounding box center [522, 377] width 26 height 15
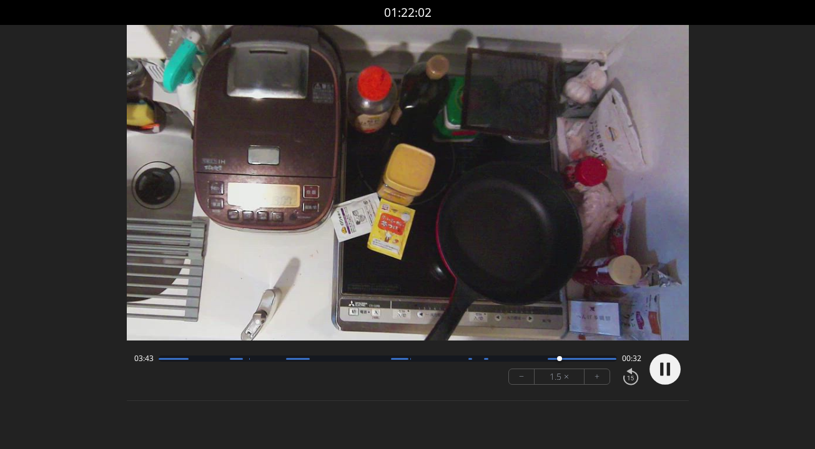
click at [524, 382] on button "−" at bounding box center [522, 377] width 26 height 15
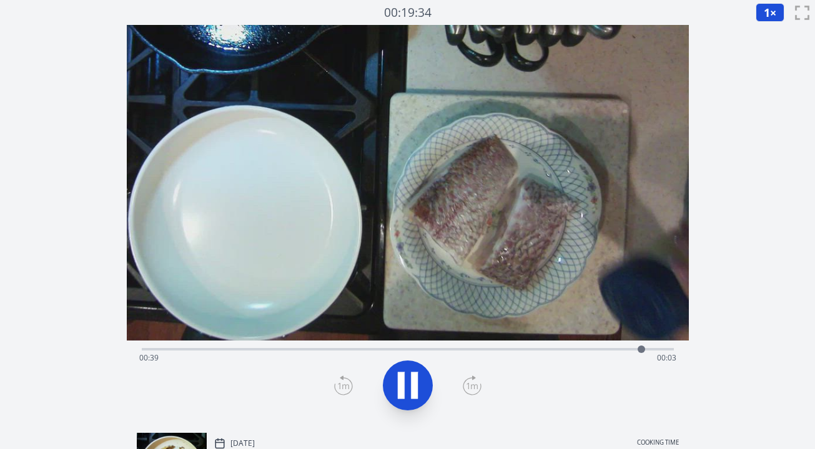
click at [593, 345] on div "Time elapsed: 00:39 Time remaining: 00:03" at bounding box center [408, 348] width 532 height 15
click at [602, 345] on div at bounding box center [601, 349] width 19 height 19
click at [578, 345] on div "Time elapsed: 00:36 Time remaining: 00:06" at bounding box center [408, 348] width 532 height 15
click at [543, 350] on div "Time elapsed: 00:34 Time remaining: 00:08" at bounding box center [407, 358] width 537 height 20
click at [509, 351] on div "Time elapsed: 00:31 Time remaining: 00:10" at bounding box center [407, 358] width 537 height 20
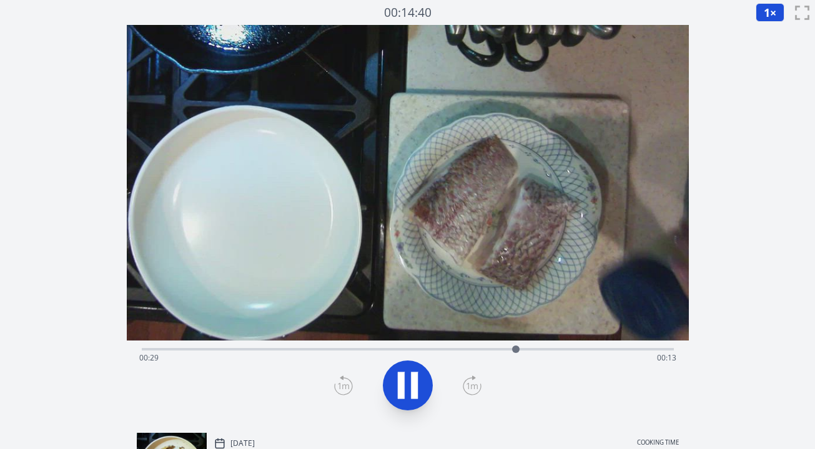
click at [482, 350] on div "Time elapsed: 00:29 Time remaining: 00:13" at bounding box center [407, 358] width 537 height 20
click at [404, 391] on icon at bounding box center [407, 385] width 35 height 35
click at [346, 388] on icon at bounding box center [342, 386] width 9 height 7
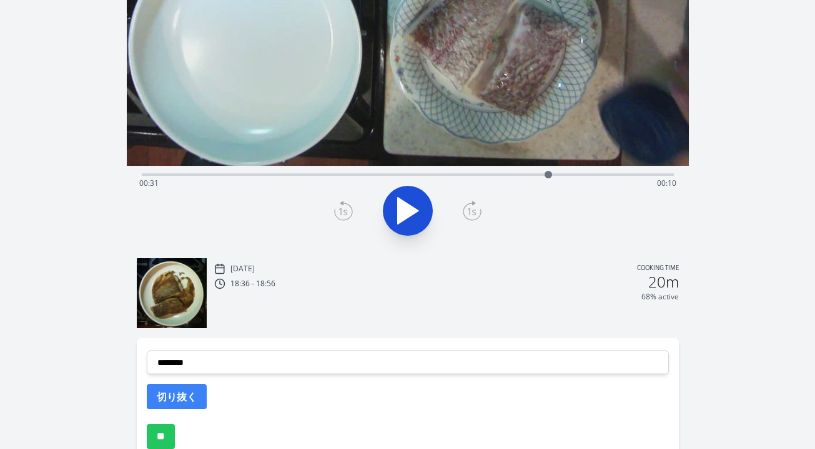
scroll to position [223, 0]
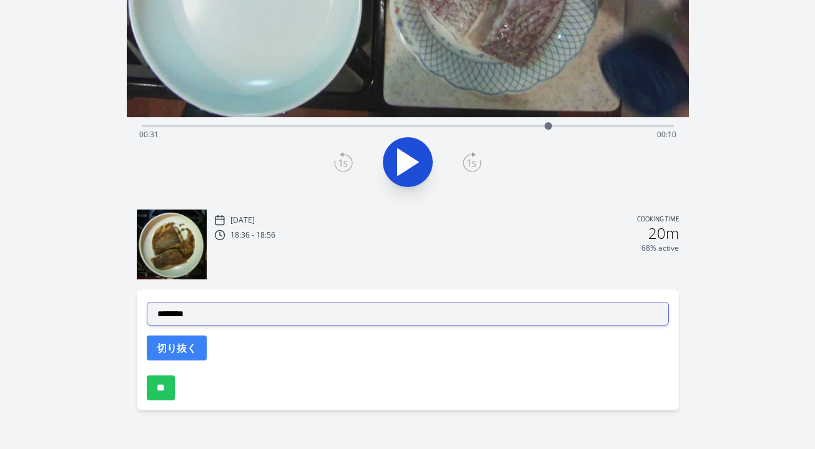
click at [351, 318] on select "**********" at bounding box center [408, 314] width 522 height 24
select select "**********"
click at [147, 302] on select "**********" at bounding box center [408, 314] width 522 height 24
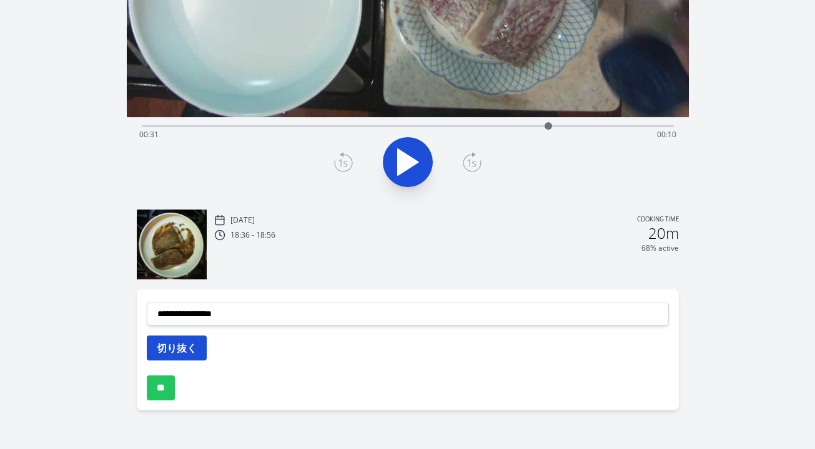
click at [196, 346] on button "切り抜く" at bounding box center [177, 348] width 60 height 25
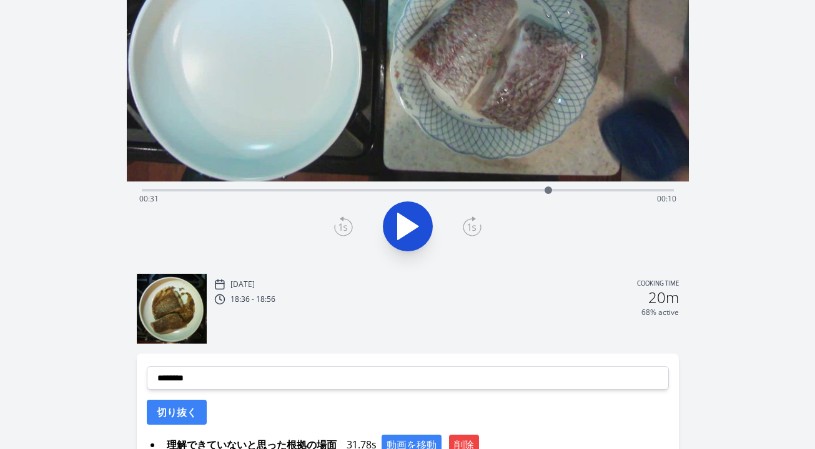
scroll to position [131, 0]
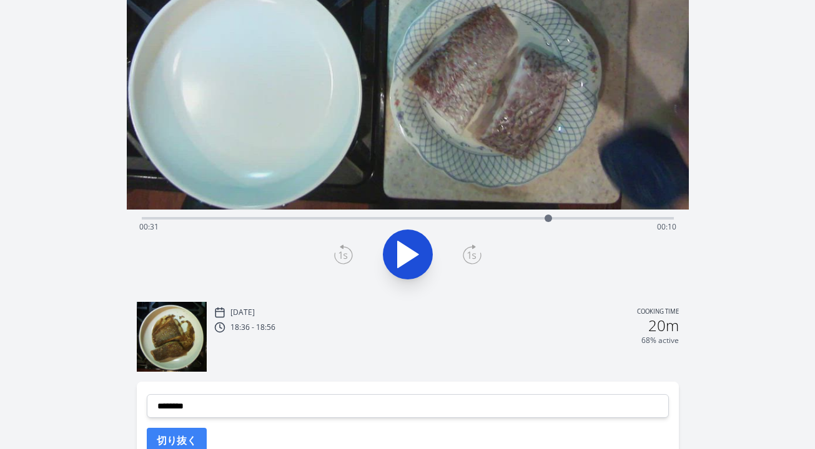
click at [242, 215] on div "Time elapsed: 00:31 Time remaining: 00:10" at bounding box center [408, 217] width 532 height 15
click at [407, 248] on icon at bounding box center [408, 255] width 21 height 26
click at [407, 248] on icon at bounding box center [407, 254] width 35 height 35
click at [407, 248] on icon at bounding box center [408, 255] width 21 height 26
click at [340, 256] on icon at bounding box center [343, 255] width 19 height 20
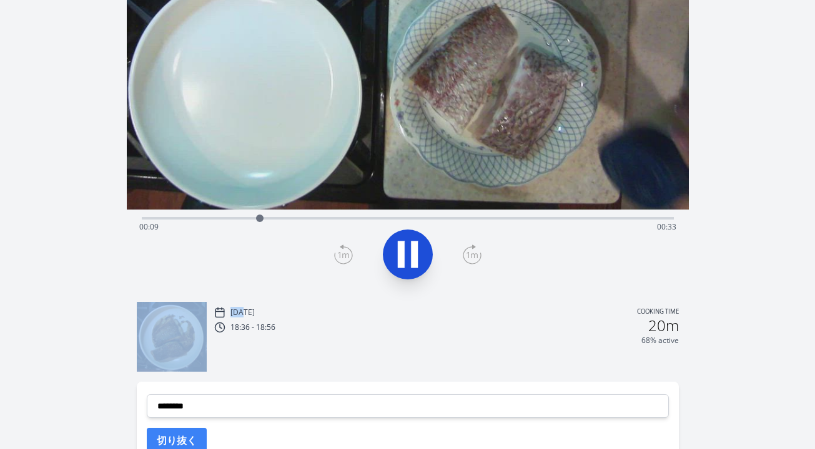
click at [340, 256] on icon at bounding box center [343, 255] width 19 height 20
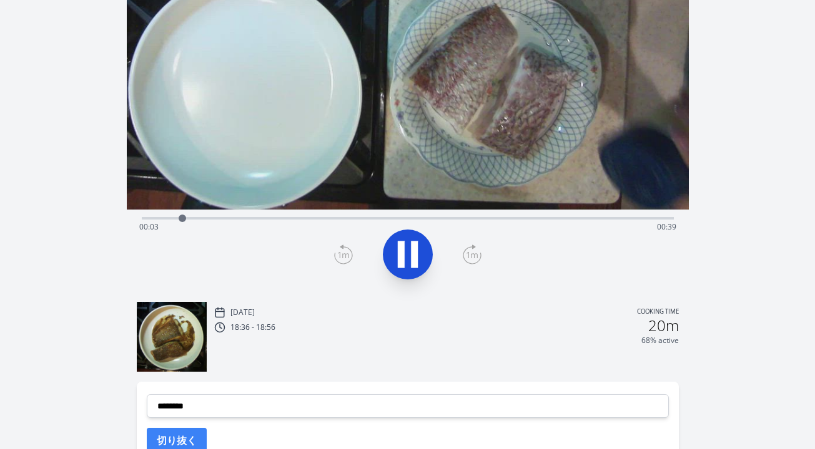
click at [332, 257] on div at bounding box center [407, 255] width 547 height 60
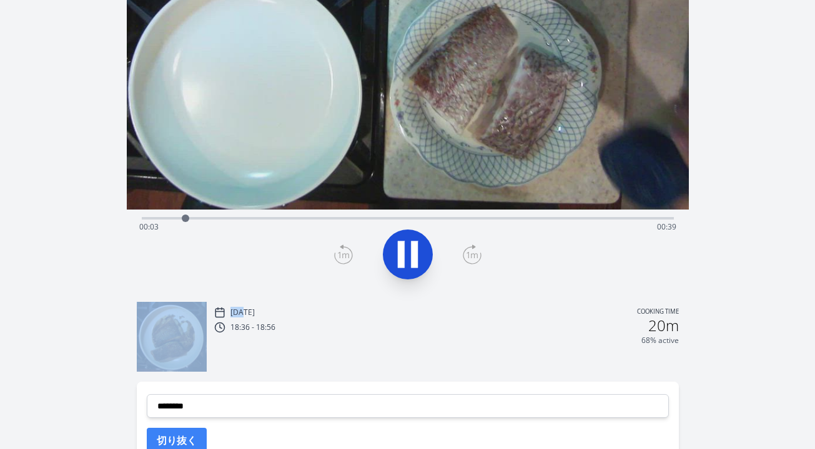
click at [332, 257] on div at bounding box center [407, 255] width 547 height 60
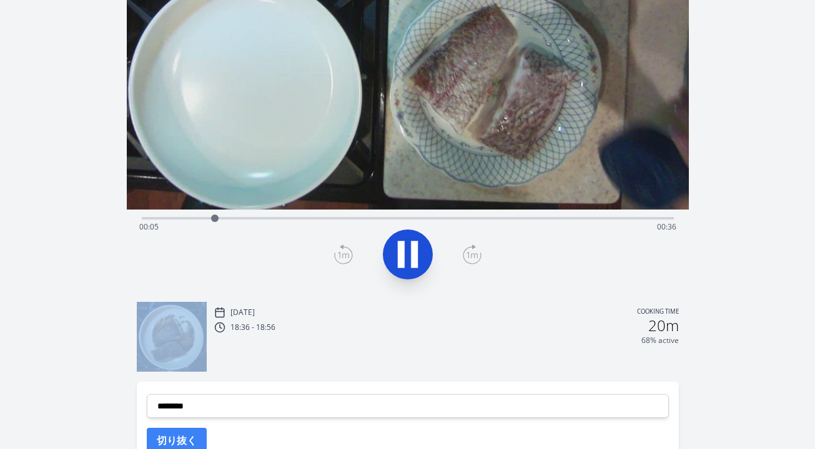
click at [398, 248] on icon at bounding box center [401, 255] width 7 height 27
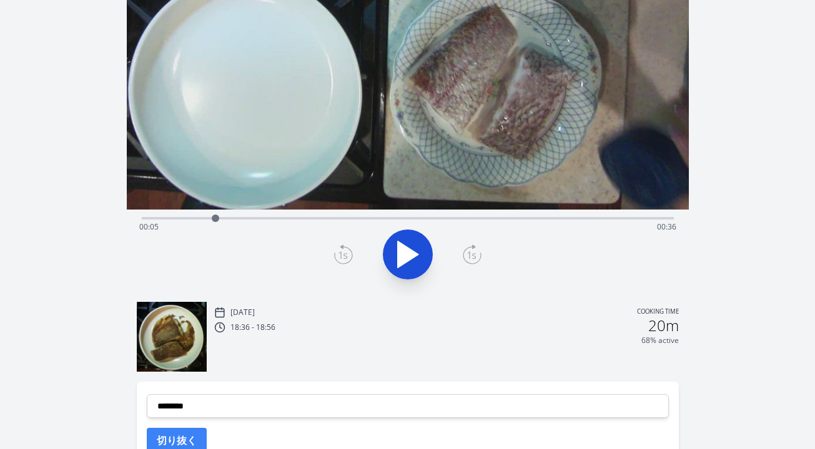
click at [344, 253] on icon at bounding box center [343, 255] width 19 height 20
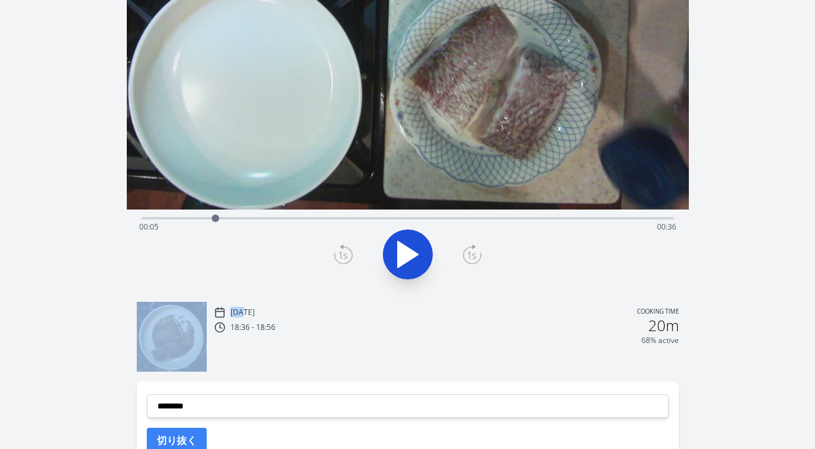
click at [344, 253] on icon at bounding box center [343, 255] width 19 height 20
click at [407, 253] on icon at bounding box center [408, 255] width 21 height 26
click at [407, 253] on icon at bounding box center [407, 254] width 35 height 35
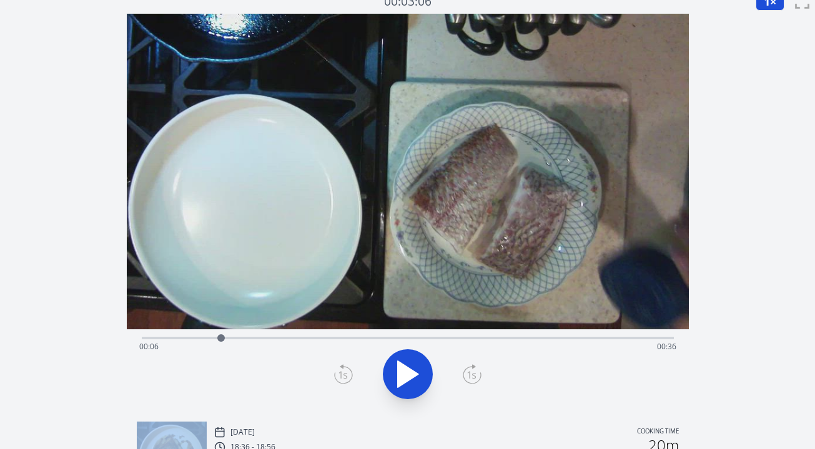
scroll to position [0, 0]
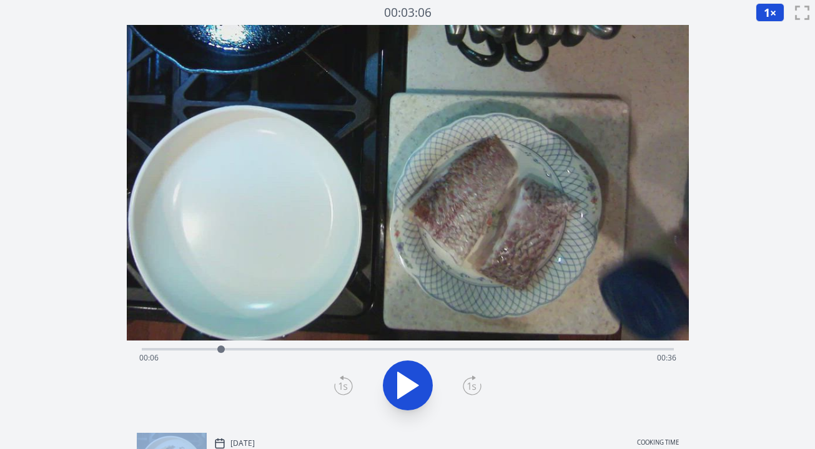
click at [404, 376] on icon at bounding box center [407, 385] width 35 height 35
click at [406, 379] on icon at bounding box center [408, 386] width 21 height 26
click at [406, 379] on icon at bounding box center [407, 385] width 35 height 35
click at [471, 382] on icon at bounding box center [472, 386] width 19 height 20
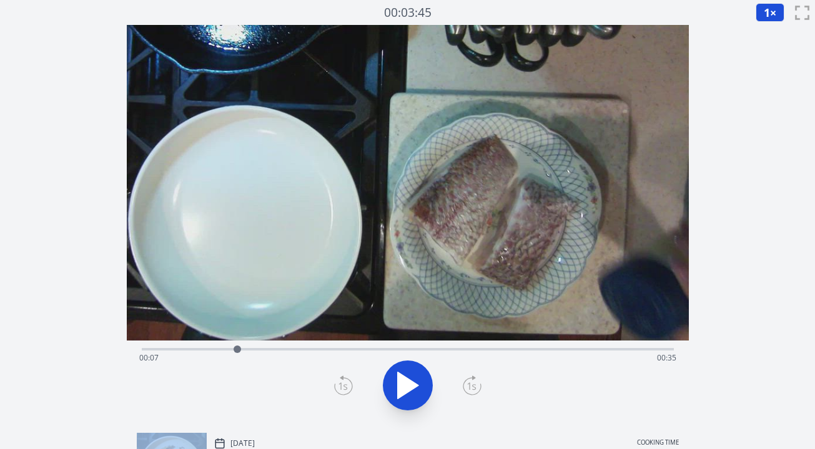
scroll to position [253, 0]
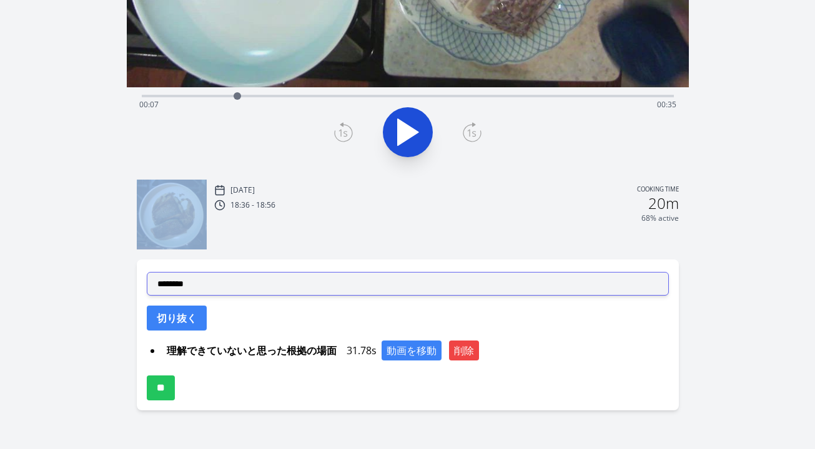
click at [300, 281] on select "**********" at bounding box center [408, 284] width 522 height 24
select select "**********"
click at [147, 272] on select "**********" at bounding box center [408, 284] width 522 height 24
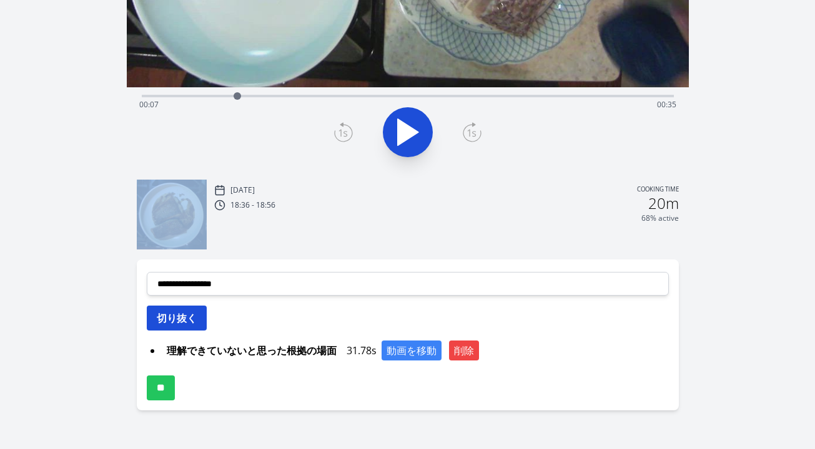
click at [185, 316] on button "切り抜く" at bounding box center [177, 318] width 60 height 25
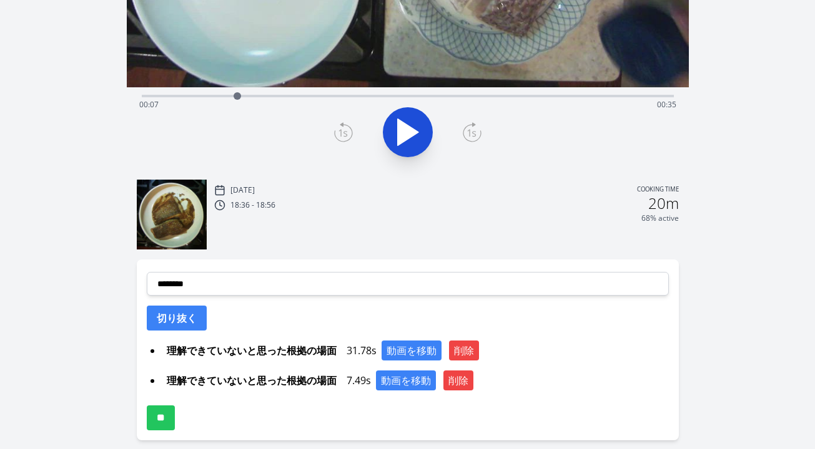
click at [409, 233] on div "Sun, 5th Oct 2025 Cooking time 18:36 - 18:56 20m 68% active" at bounding box center [446, 215] width 464 height 67
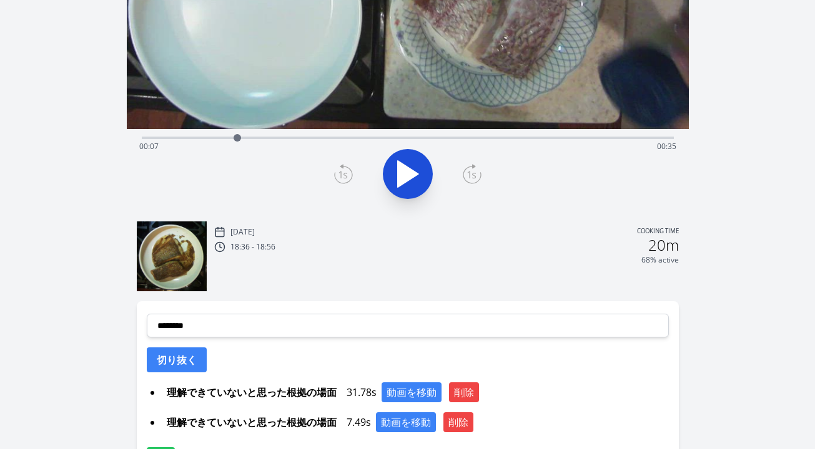
scroll to position [66, 0]
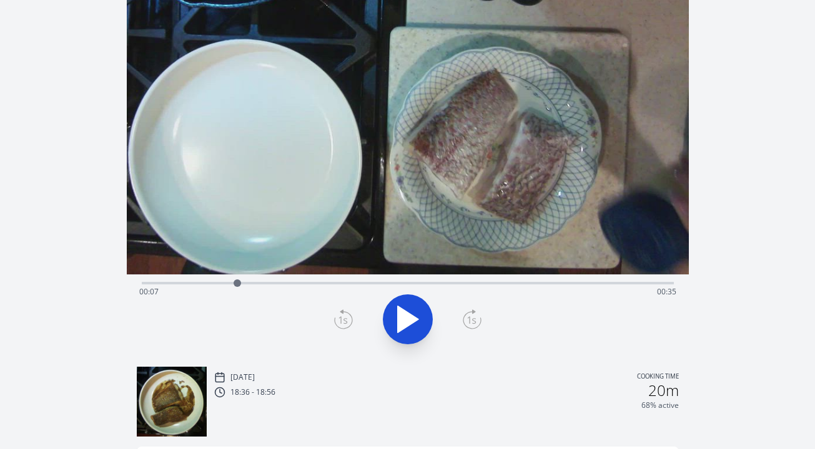
click at [214, 282] on div "Time elapsed: 00:07 Time remaining: 00:35" at bounding box center [407, 292] width 537 height 20
click at [207, 282] on div at bounding box center [214, 283] width 19 height 19
click at [413, 316] on icon at bounding box center [408, 319] width 21 height 26
click at [413, 316] on icon at bounding box center [414, 319] width 7 height 27
click at [345, 321] on icon at bounding box center [342, 320] width 9 height 7
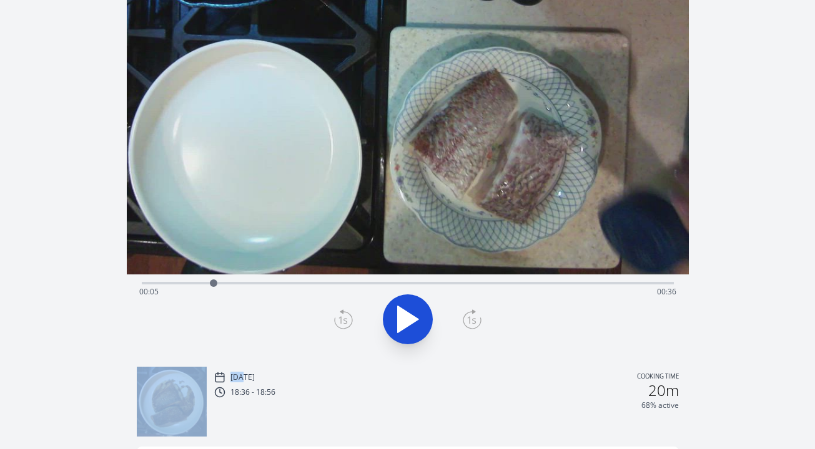
click at [345, 321] on icon at bounding box center [342, 320] width 9 height 7
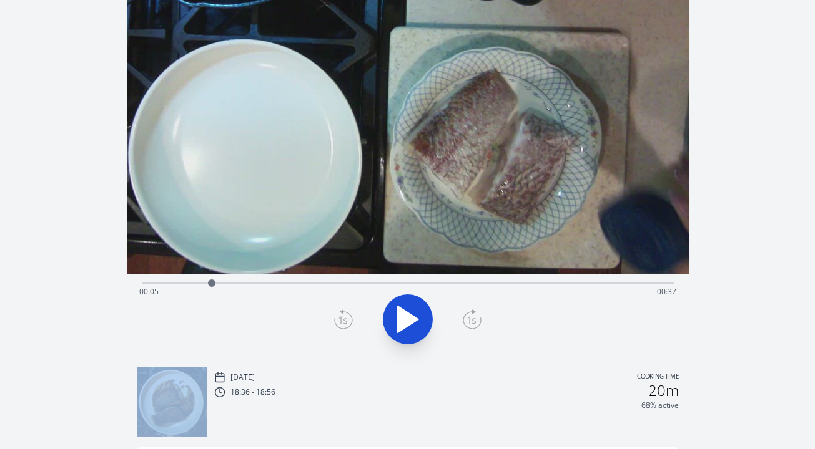
click at [345, 321] on icon at bounding box center [342, 320] width 9 height 7
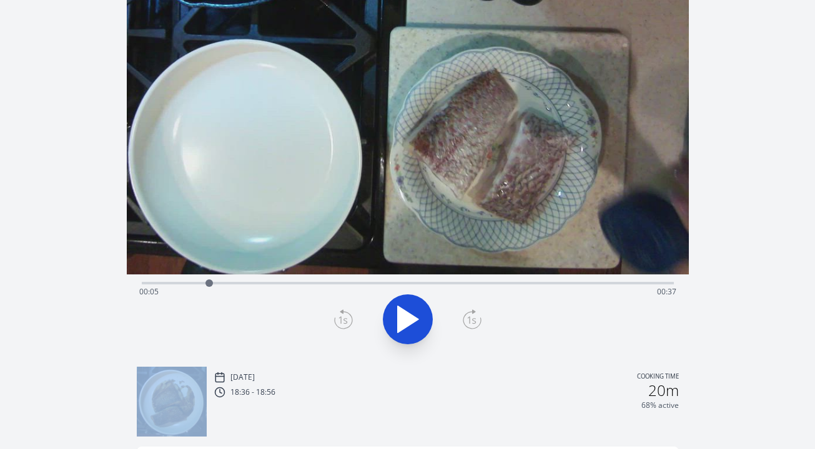
click at [345, 321] on icon at bounding box center [342, 320] width 9 height 7
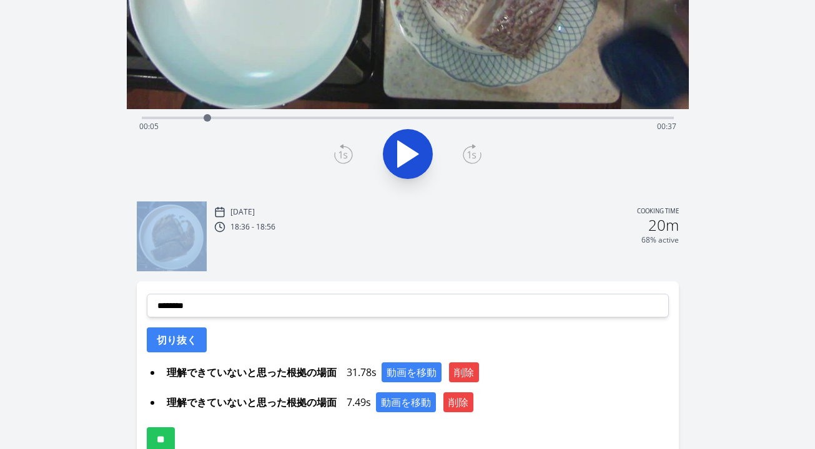
scroll to position [257, 0]
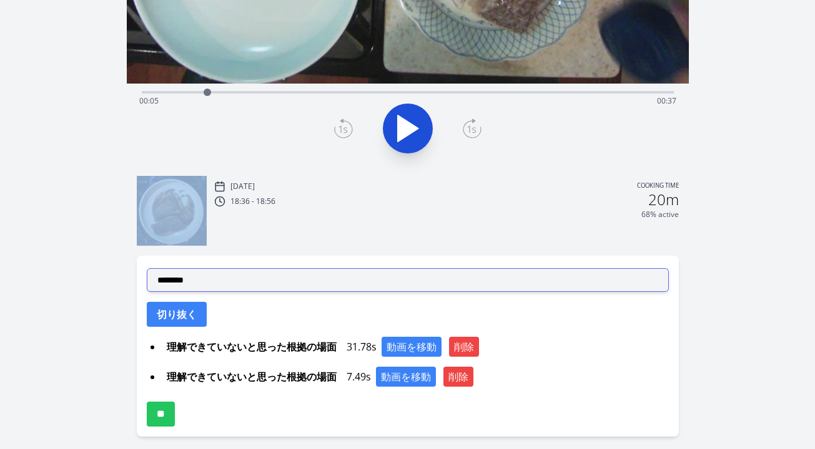
click at [340, 283] on select "**********" at bounding box center [408, 280] width 522 height 24
select select "**********"
click at [147, 268] on select "**********" at bounding box center [408, 280] width 522 height 24
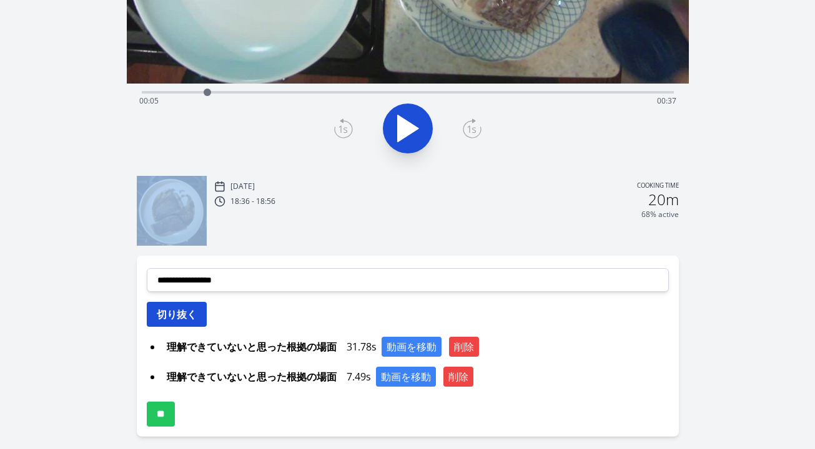
click at [200, 317] on button "切り抜く" at bounding box center [177, 314] width 60 height 25
select select
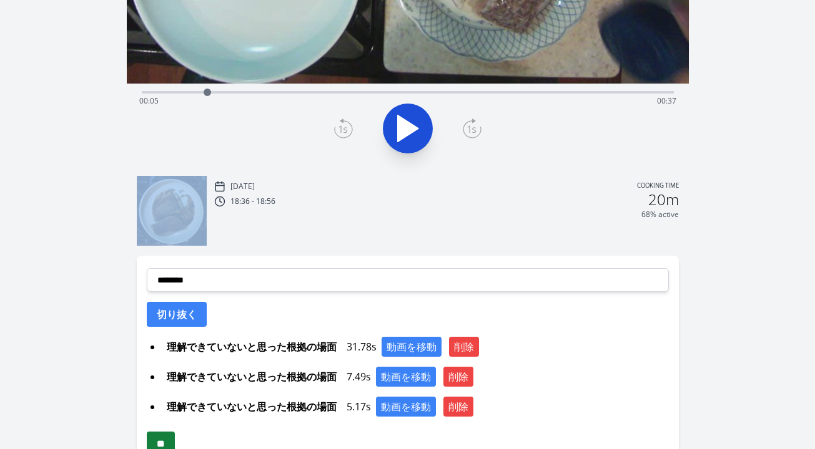
click at [175, 438] on input "**" at bounding box center [161, 444] width 28 height 25
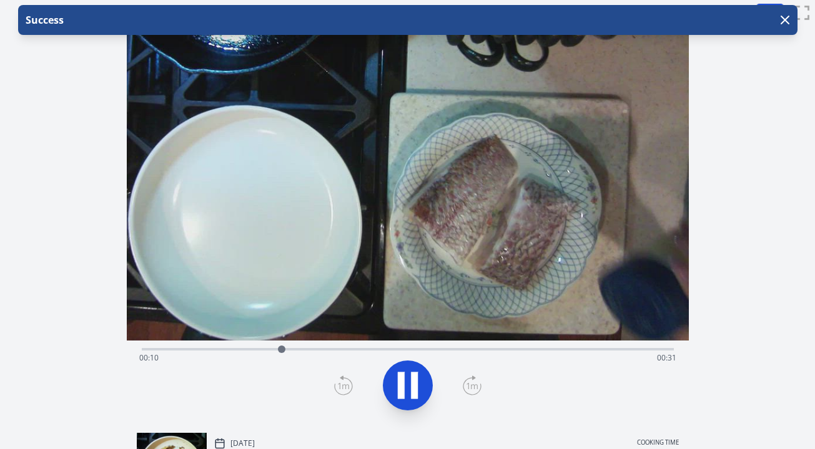
click at [408, 380] on icon at bounding box center [407, 385] width 35 height 35
